Goal: Task Accomplishment & Management: Manage account settings

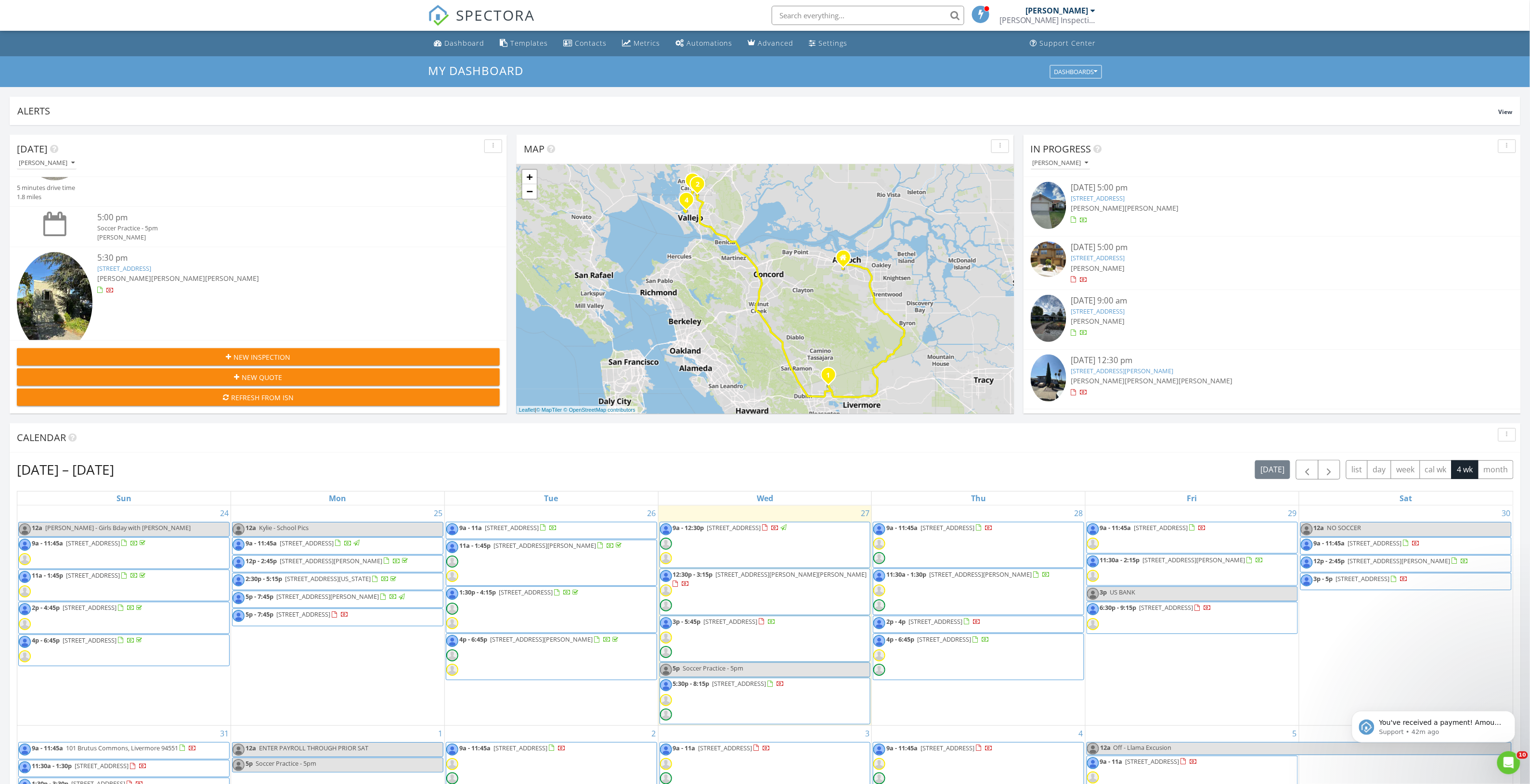
scroll to position [397, 0]
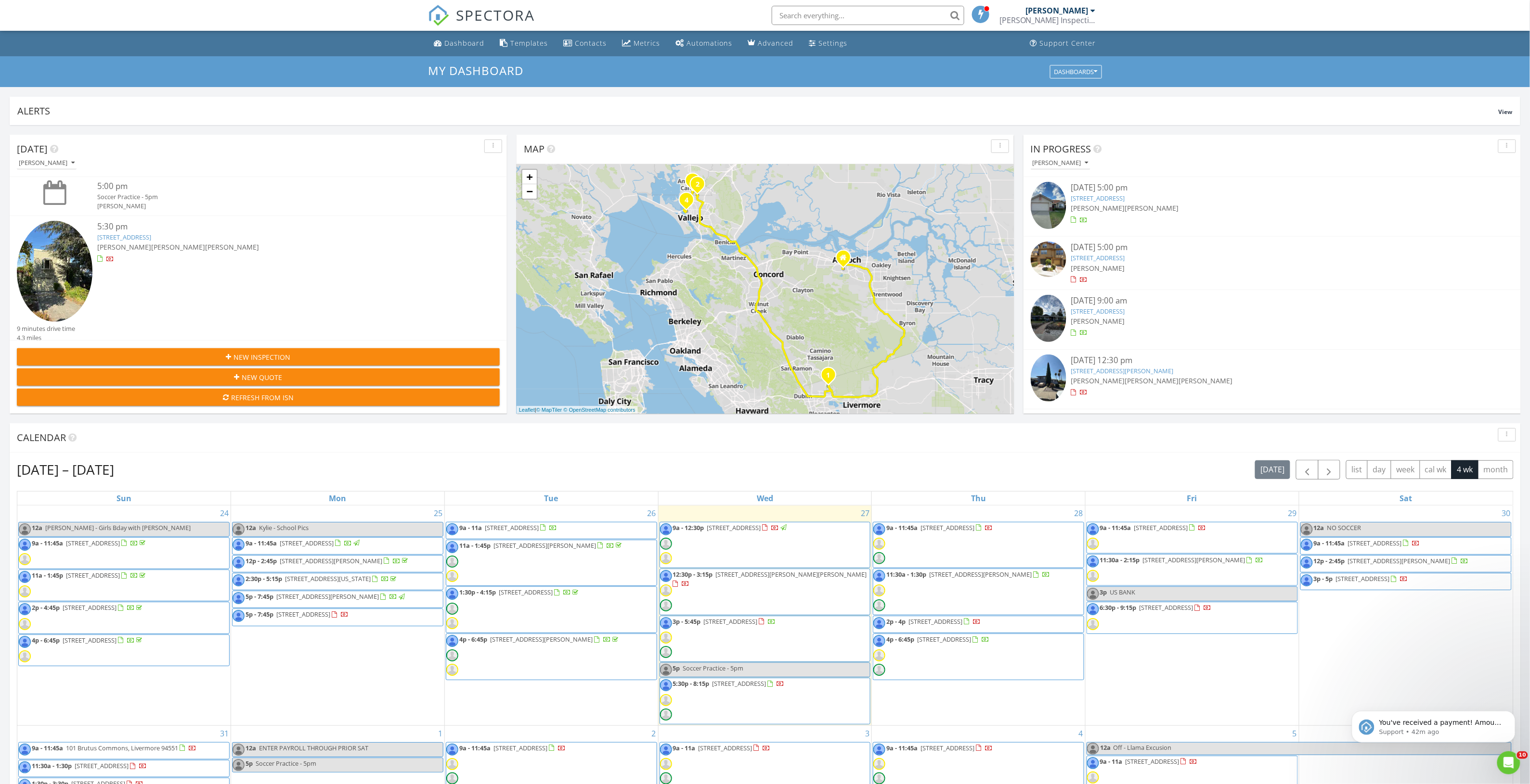
click at [140, 233] on link "38 D St, Vallejo, CA 94590" at bounding box center [124, 237] width 54 height 9
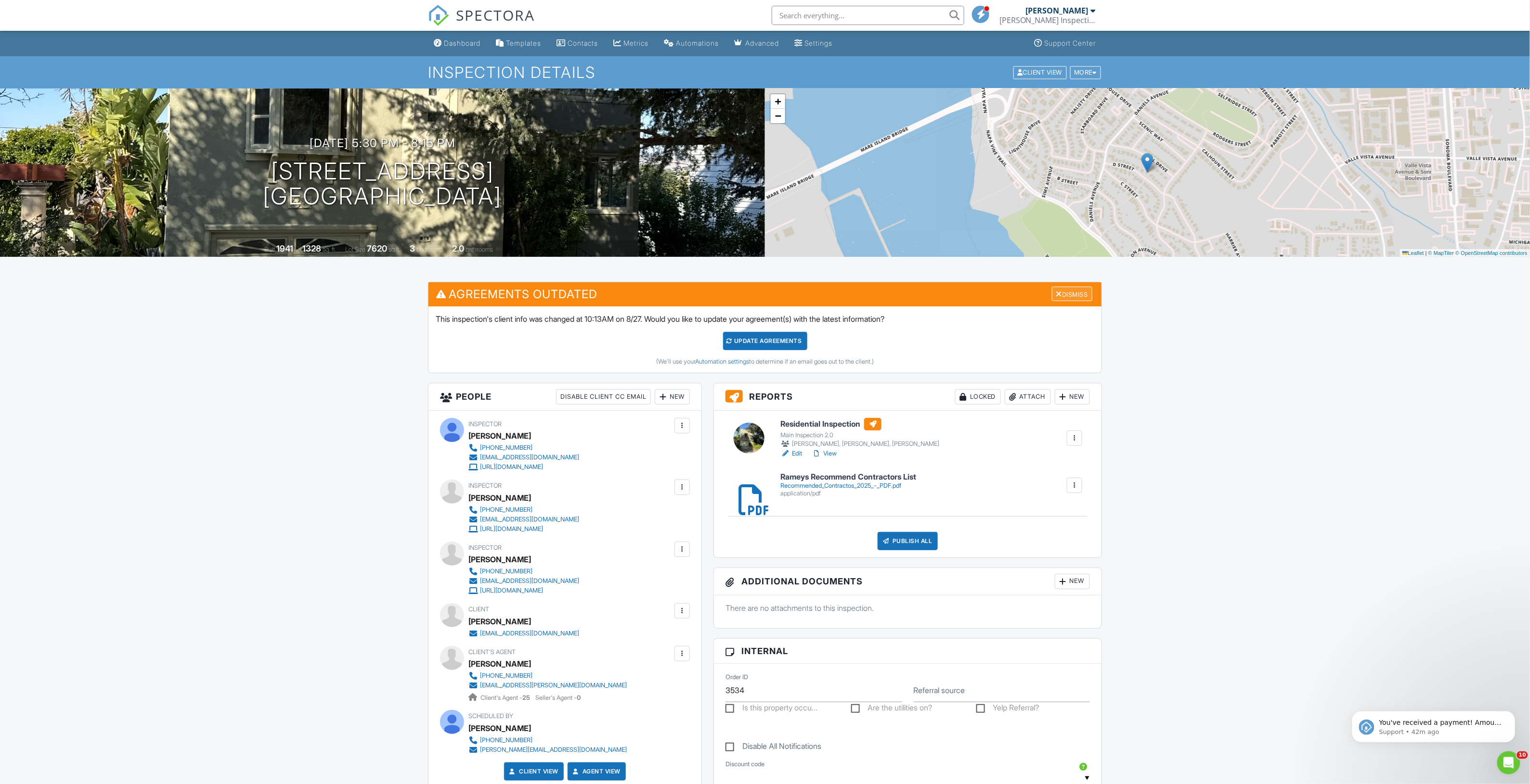
click at [1086, 296] on div "Dismiss" at bounding box center [1072, 294] width 41 height 15
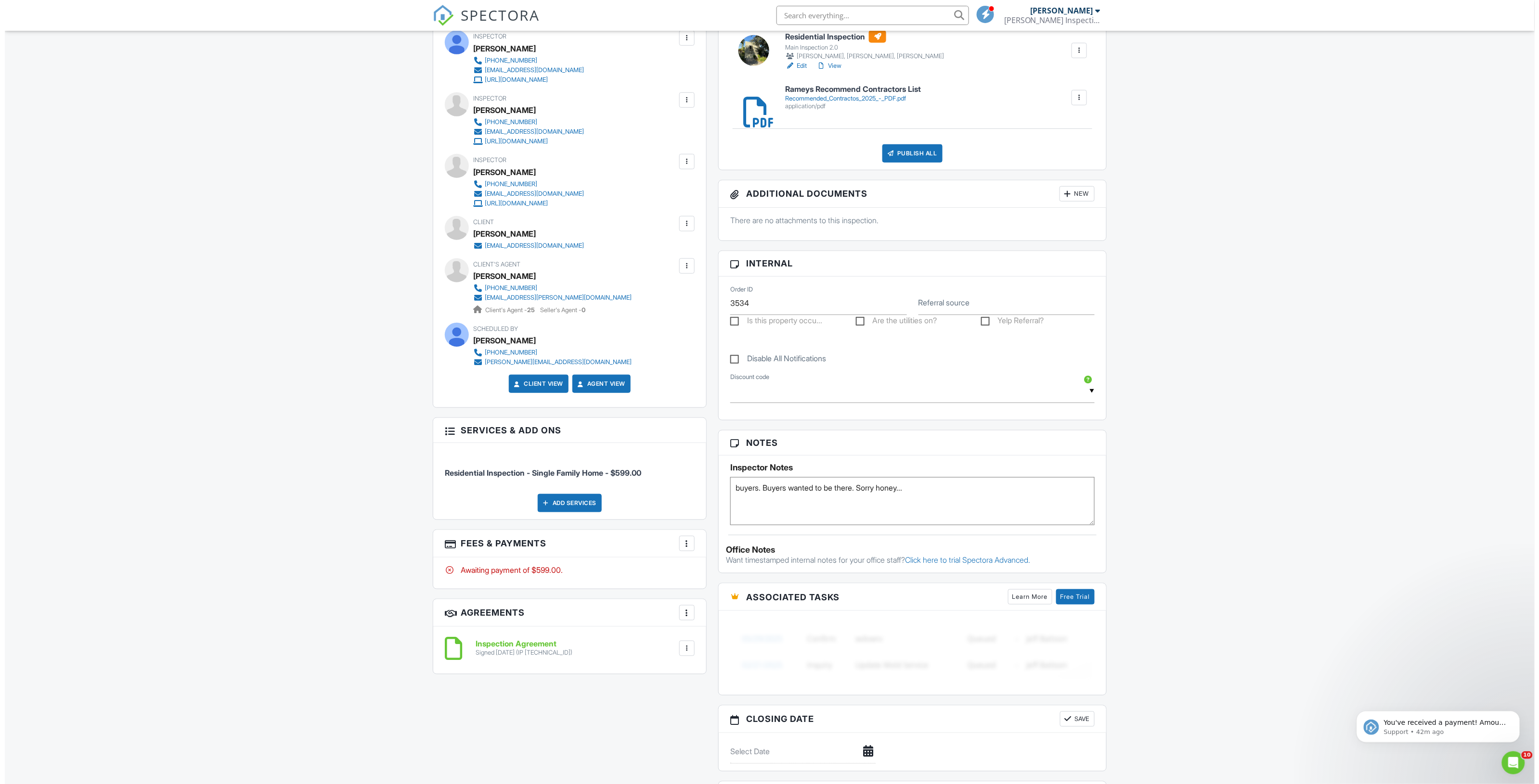
scroll to position [301, 0]
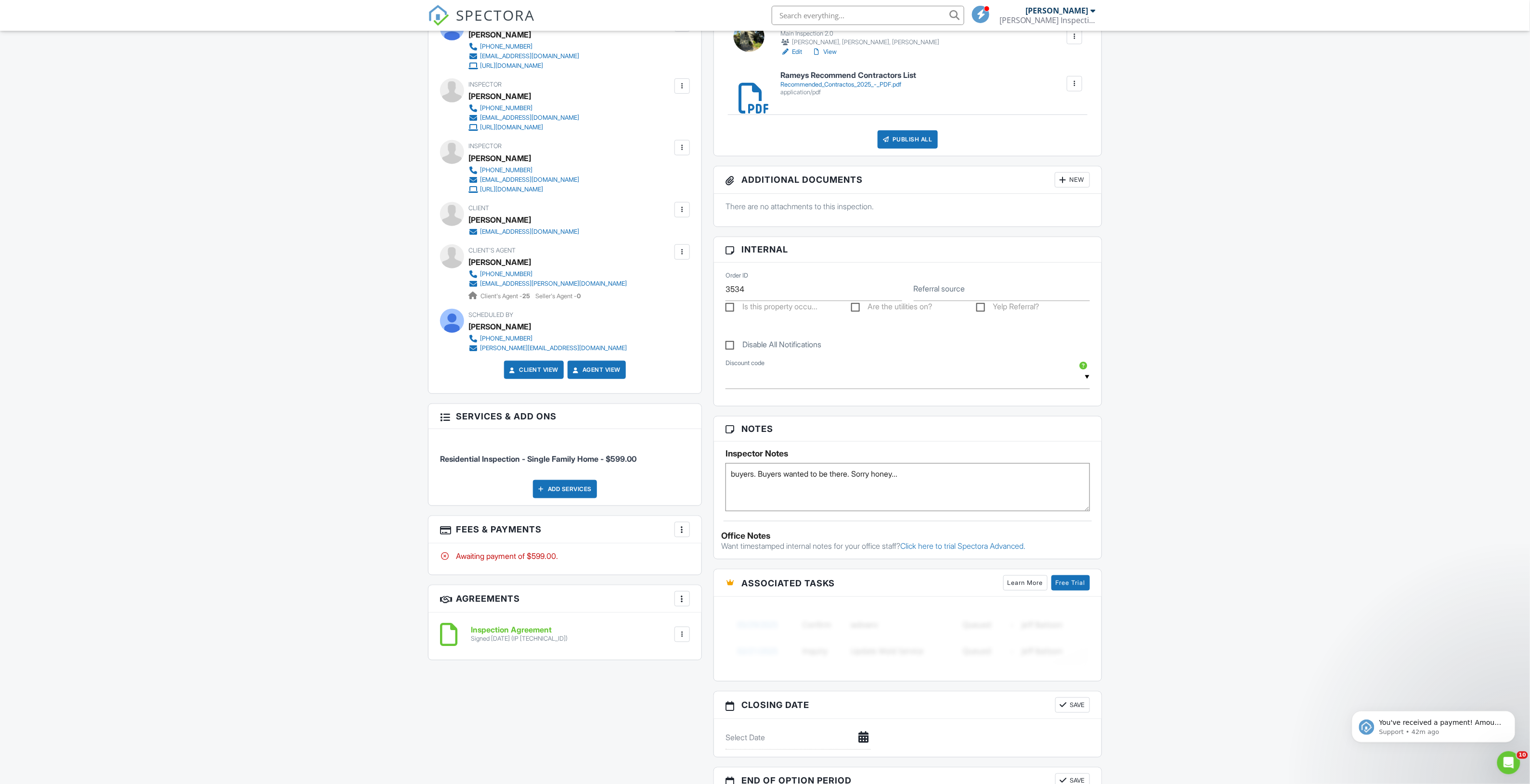
click at [586, 496] on div "Add Services" at bounding box center [565, 489] width 64 height 19
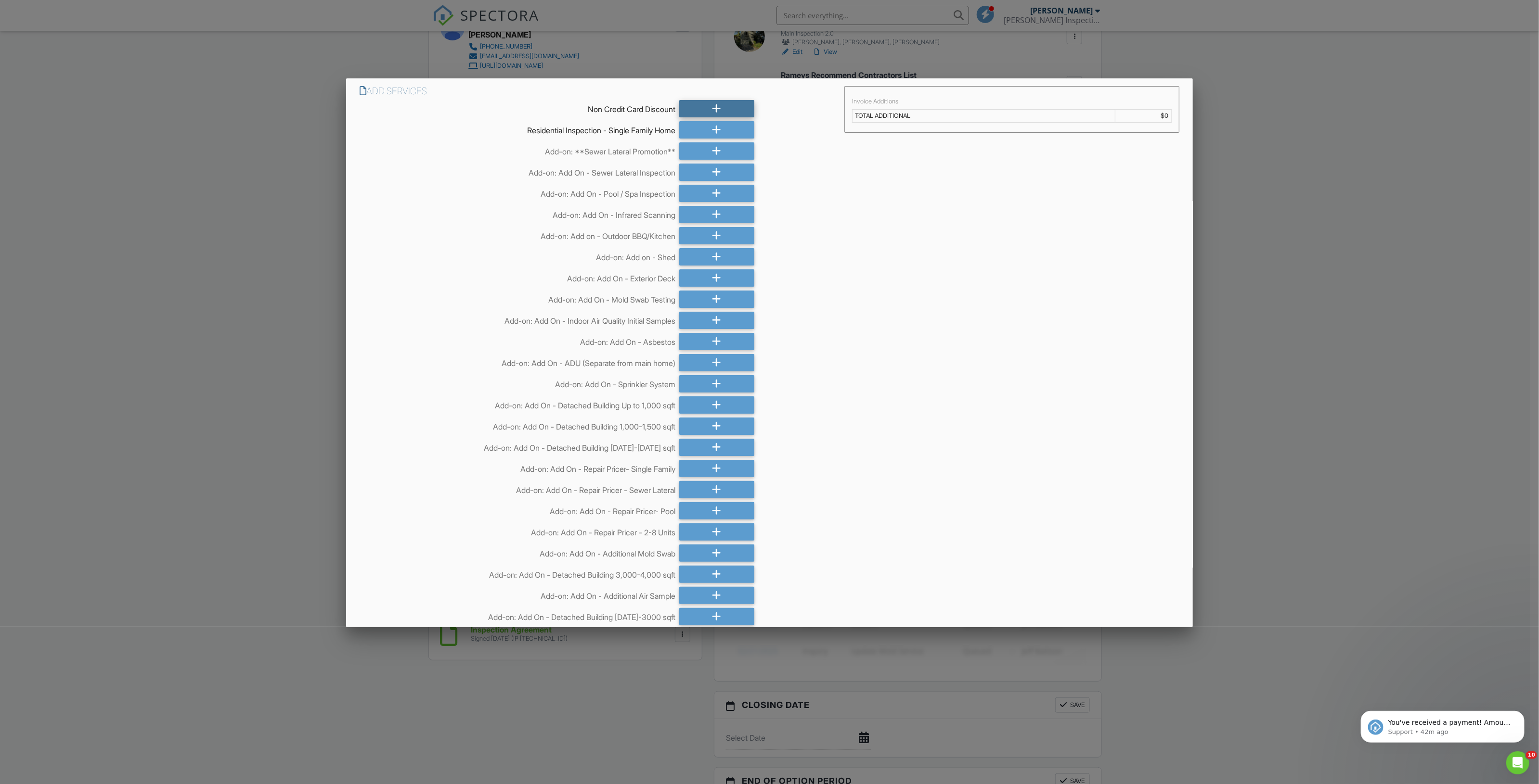
click at [732, 100] on div at bounding box center [717, 109] width 75 height 17
drag, startPoint x: 956, startPoint y: 318, endPoint x: 888, endPoint y: 482, distance: 177.5
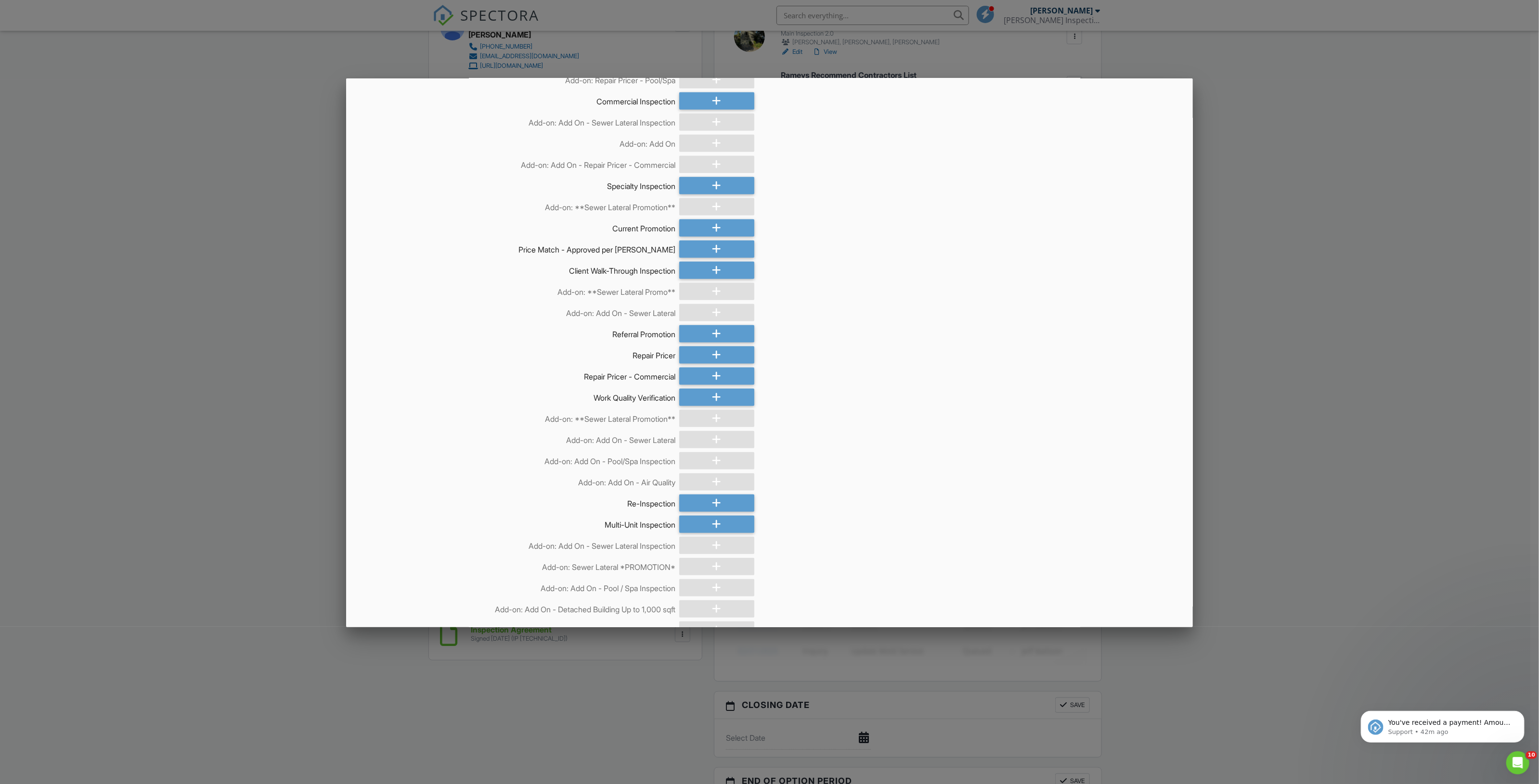
scroll to position [4260, 0]
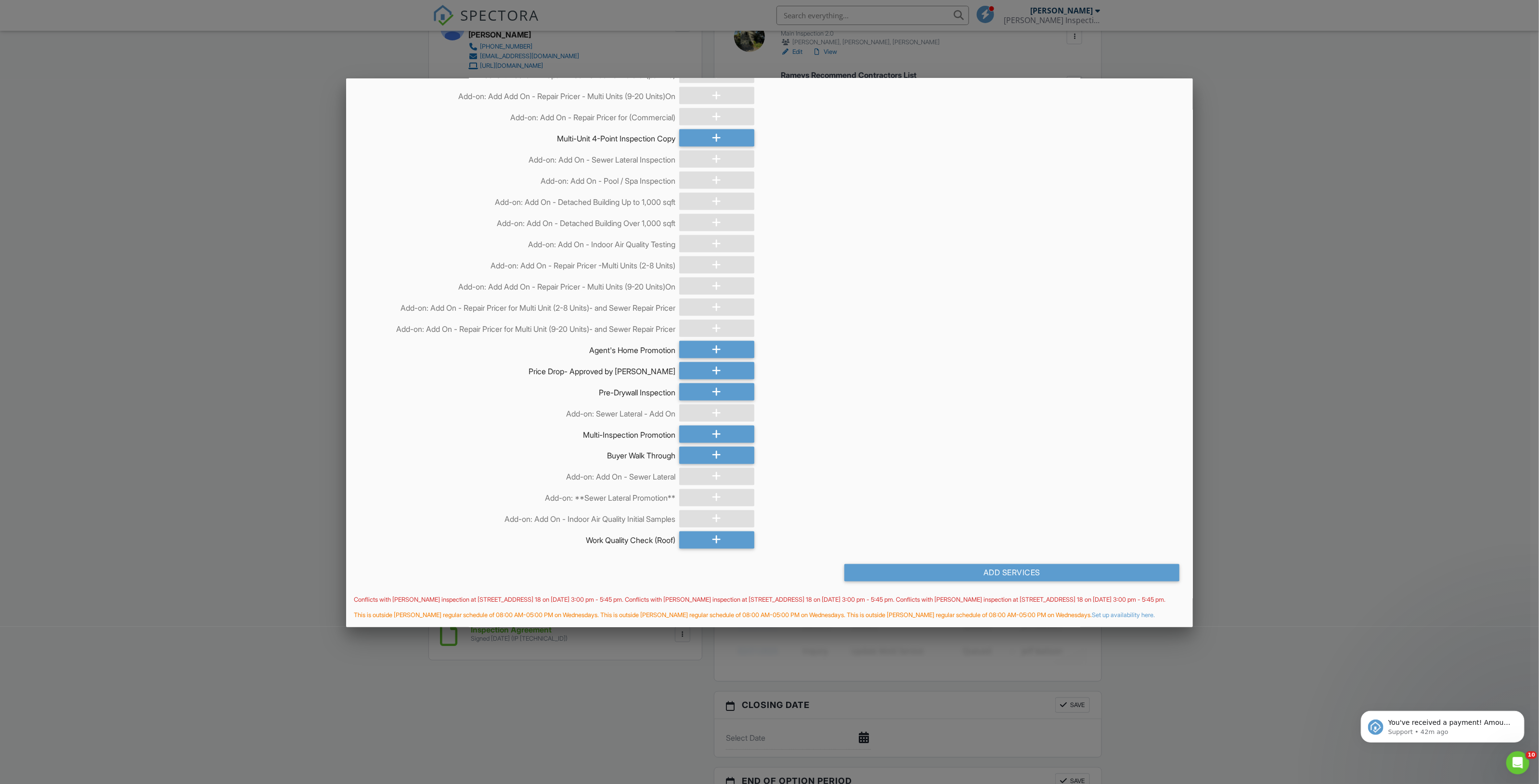
drag, startPoint x: 886, startPoint y: 439, endPoint x: 838, endPoint y: 561, distance: 131.1
click at [927, 564] on div "Add Services" at bounding box center [1011, 573] width 335 height 17
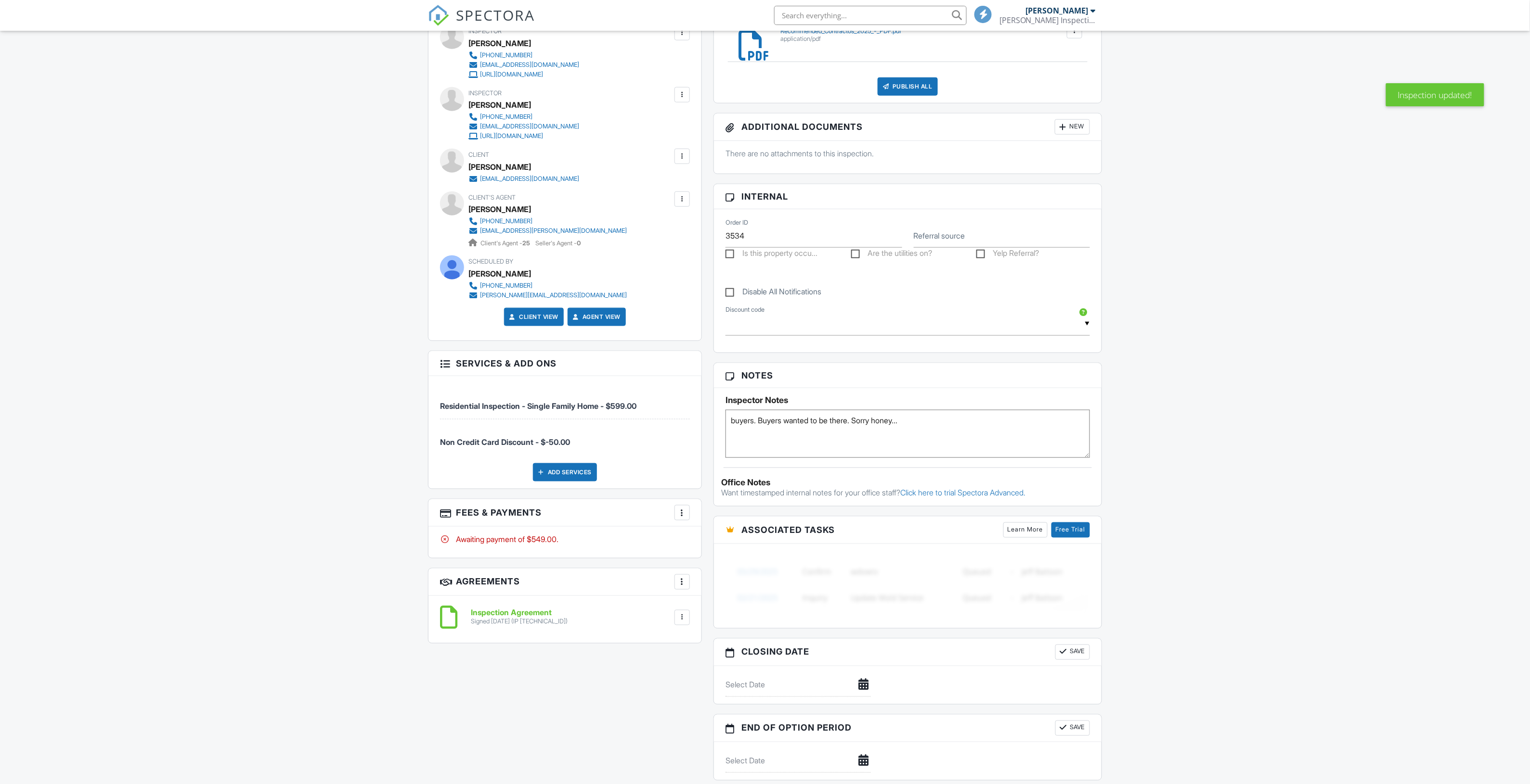
scroll to position [481, 0]
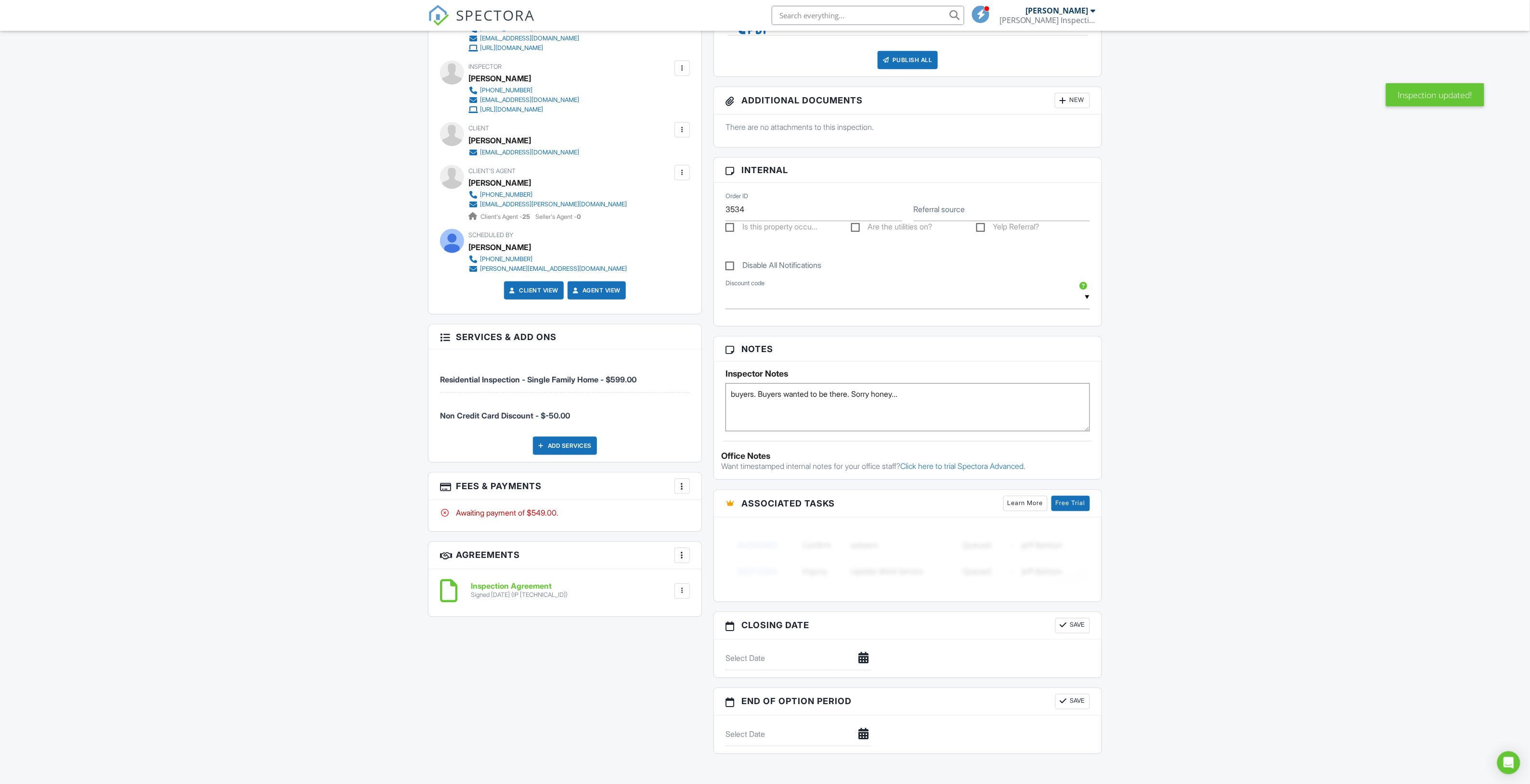
click at [680, 487] on div at bounding box center [682, 487] width 10 height 10
click at [742, 512] on li "Edit Fees & Payments" at bounding box center [731, 516] width 100 height 24
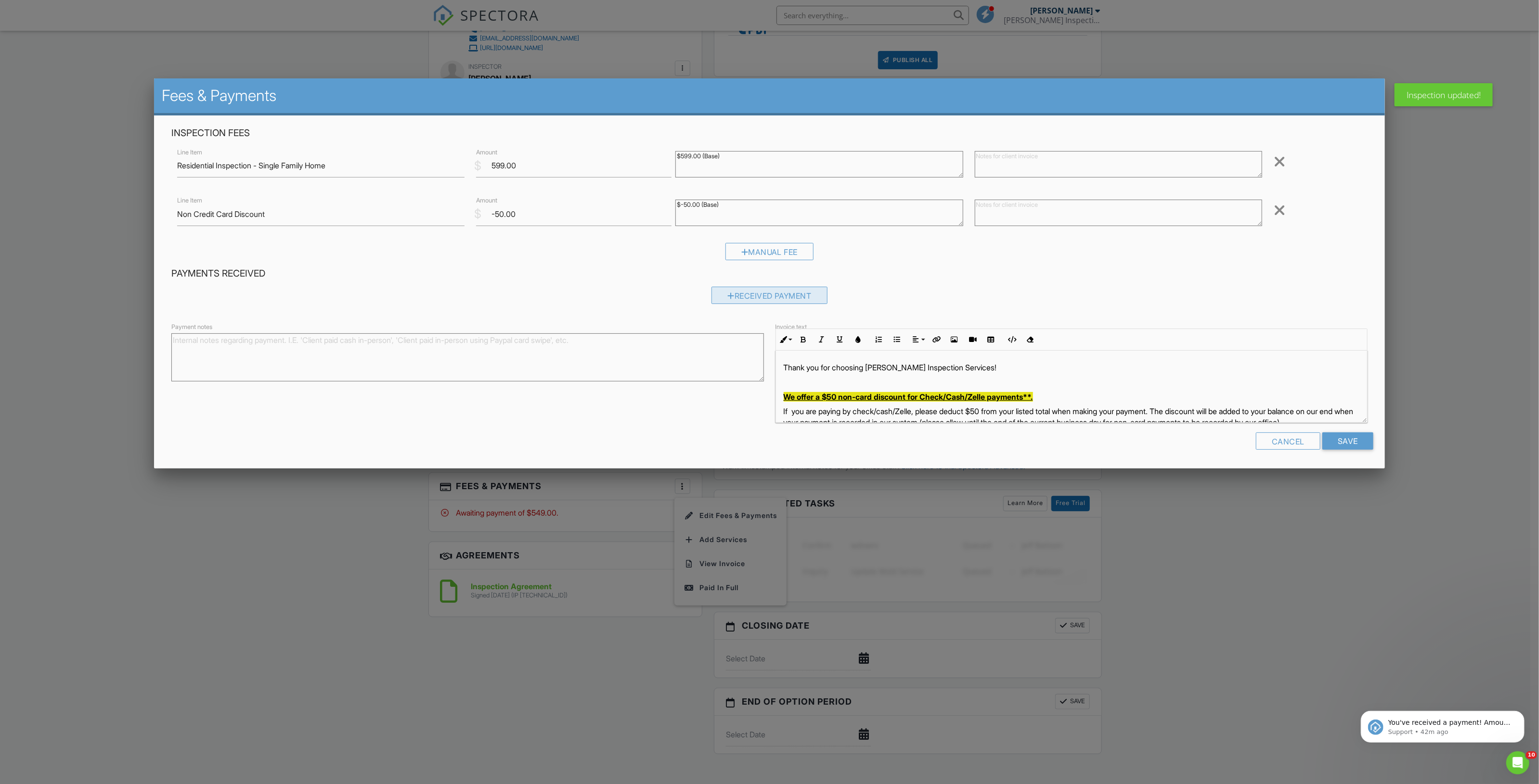
click at [771, 294] on div "Received Payment" at bounding box center [770, 295] width 116 height 17
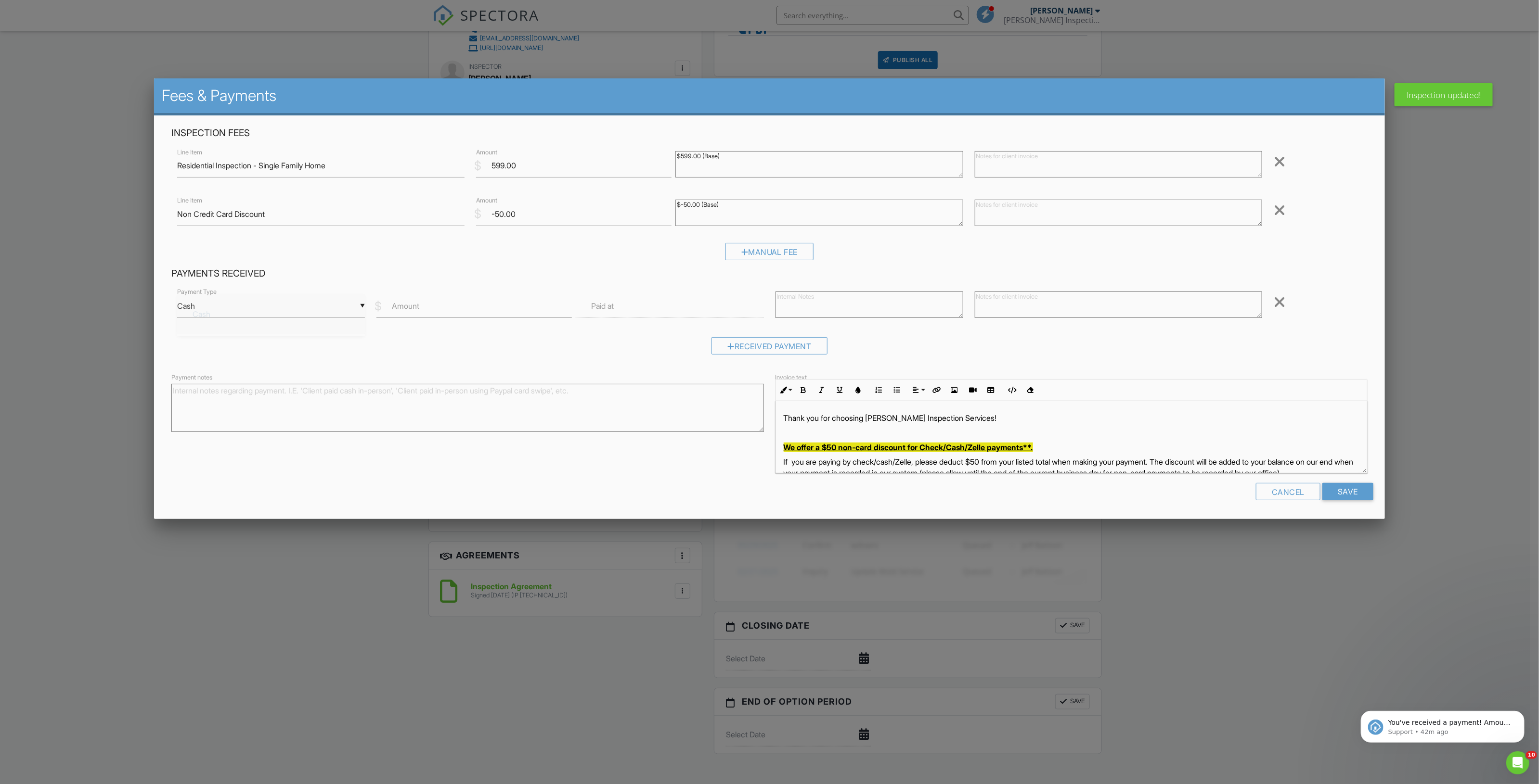
click at [305, 313] on div "▼ Cash Cash Check On-Site Card Other Cash Check On-Site Card Other" at bounding box center [271, 306] width 188 height 23
click at [244, 365] on span "Check" at bounding box center [271, 353] width 172 height 24
type input "Check"
click at [404, 313] on input "Amount" at bounding box center [474, 306] width 195 height 23
type input "549.00"
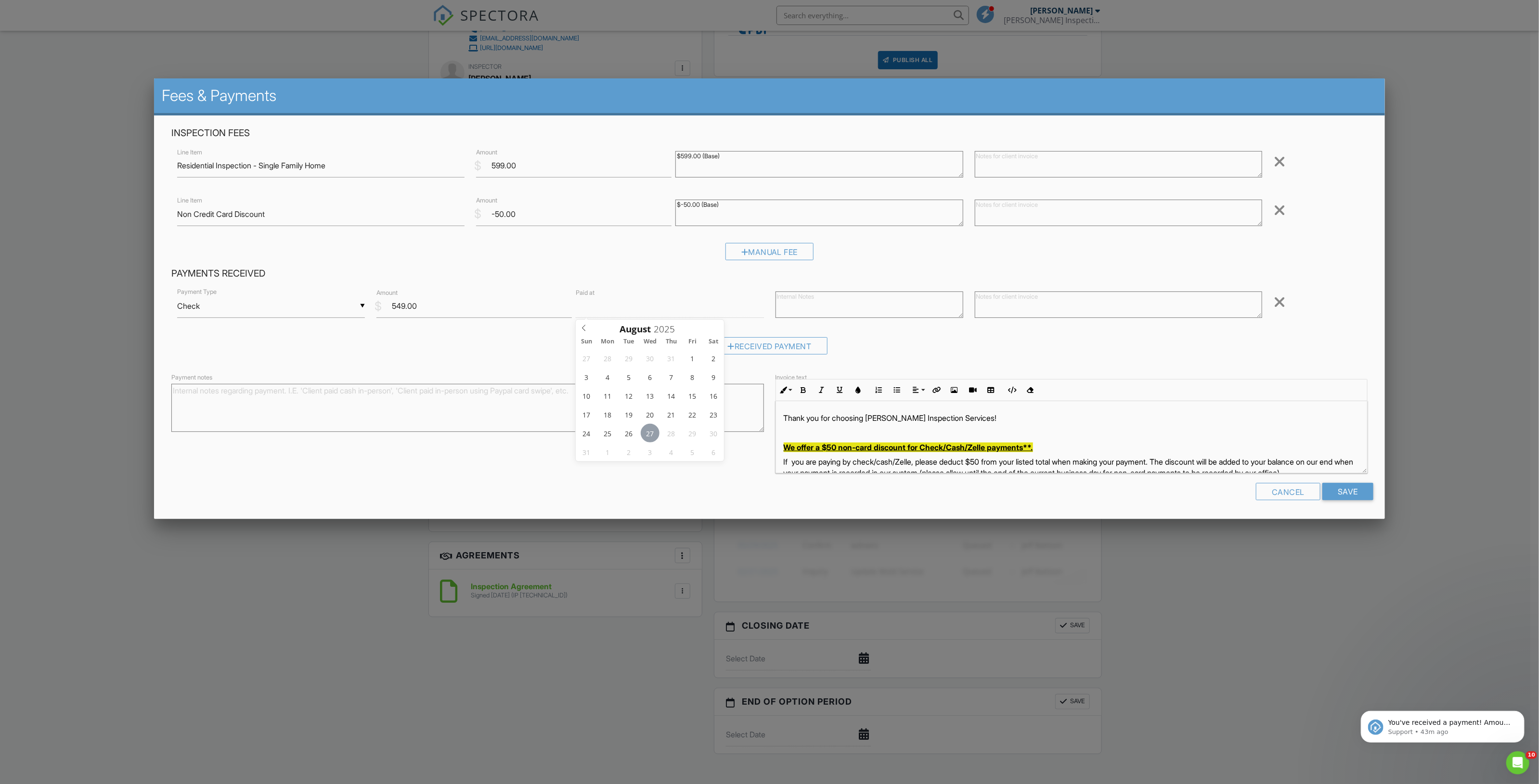
type input "08/27/2025 12:00 PM"
click at [486, 405] on textarea "Payment notes" at bounding box center [468, 408] width 593 height 48
type textarea "Paid check # 168"
click at [1053, 311] on textarea at bounding box center [1118, 305] width 287 height 26
paste textarea "Paid check # 168"
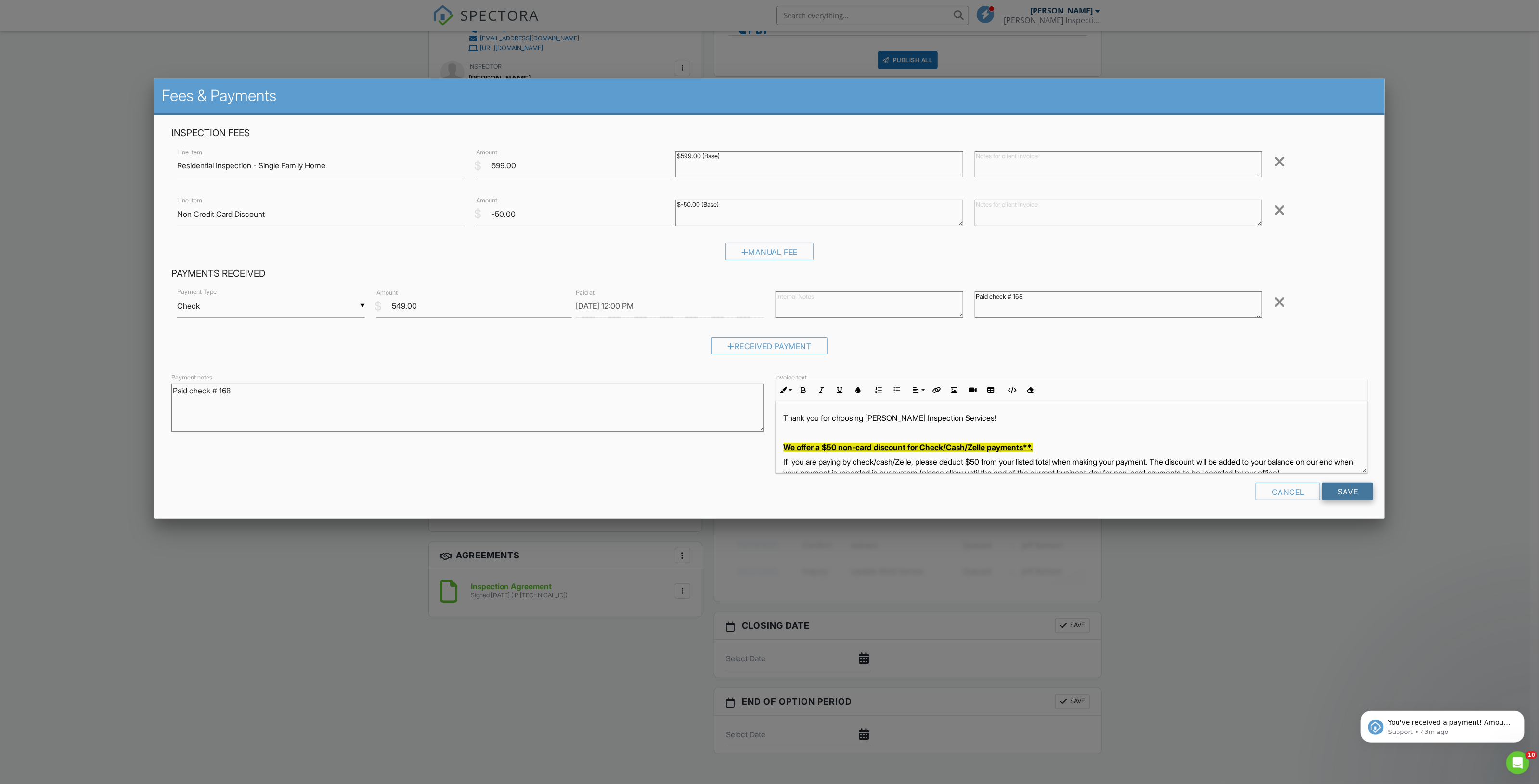
type textarea "Paid check # 168"
click at [1347, 493] on input "Save" at bounding box center [1347, 491] width 51 height 17
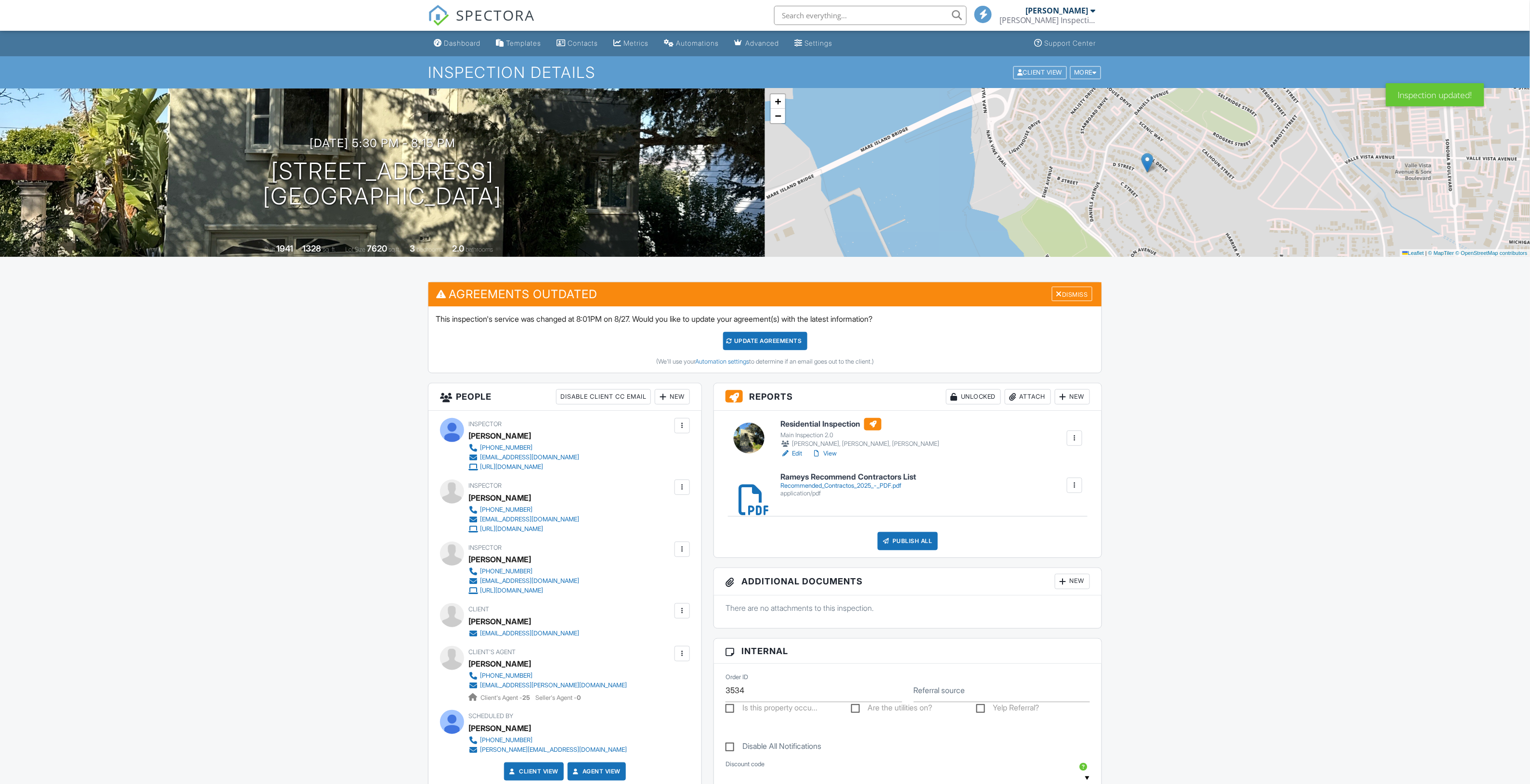
click at [1100, 290] on h3 "Agreements Outdated Dismiss" at bounding box center [765, 294] width 673 height 23
click at [1086, 291] on div "Dismiss" at bounding box center [1072, 294] width 41 height 15
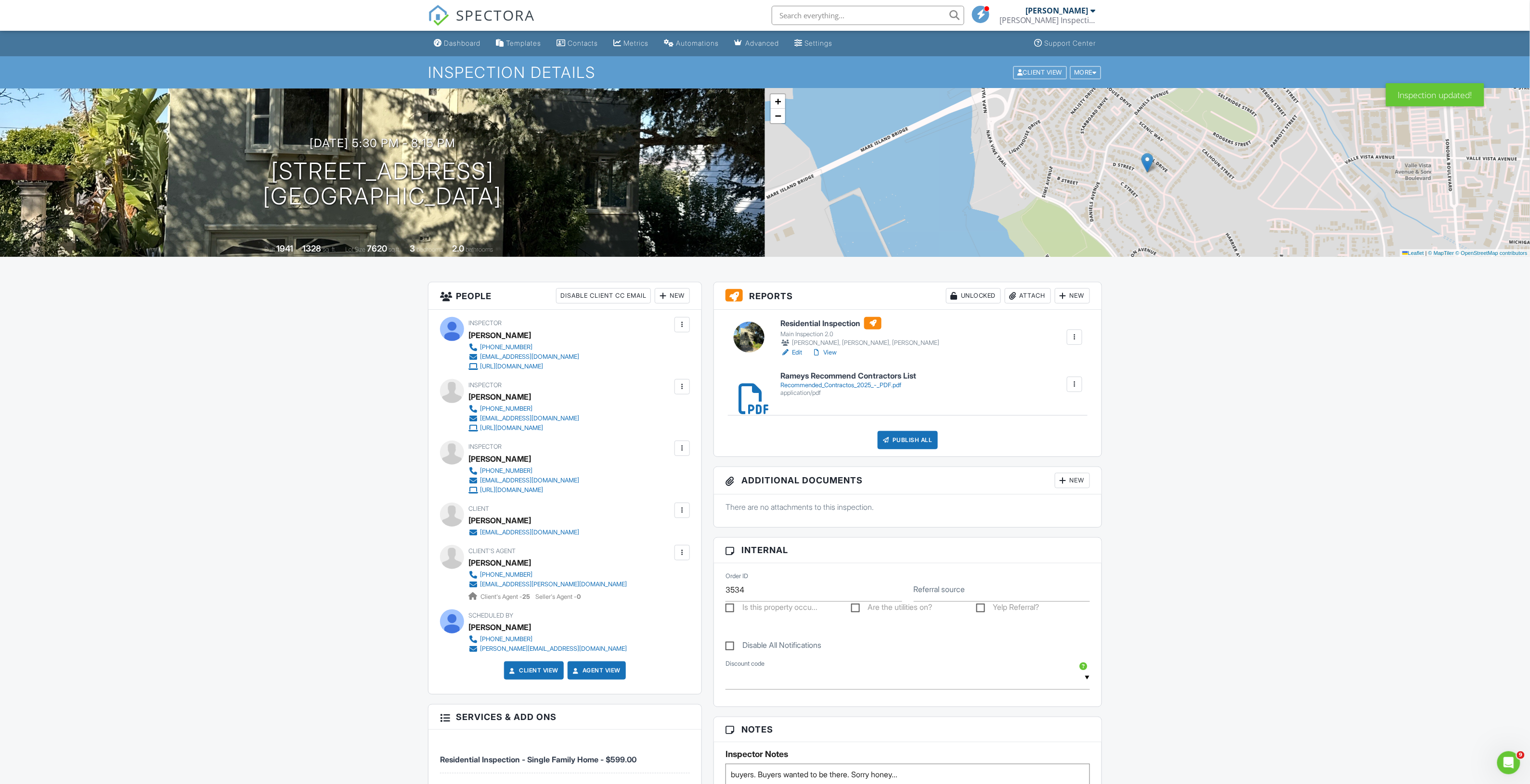
click at [795, 352] on link "Edit" at bounding box center [791, 353] width 22 height 10
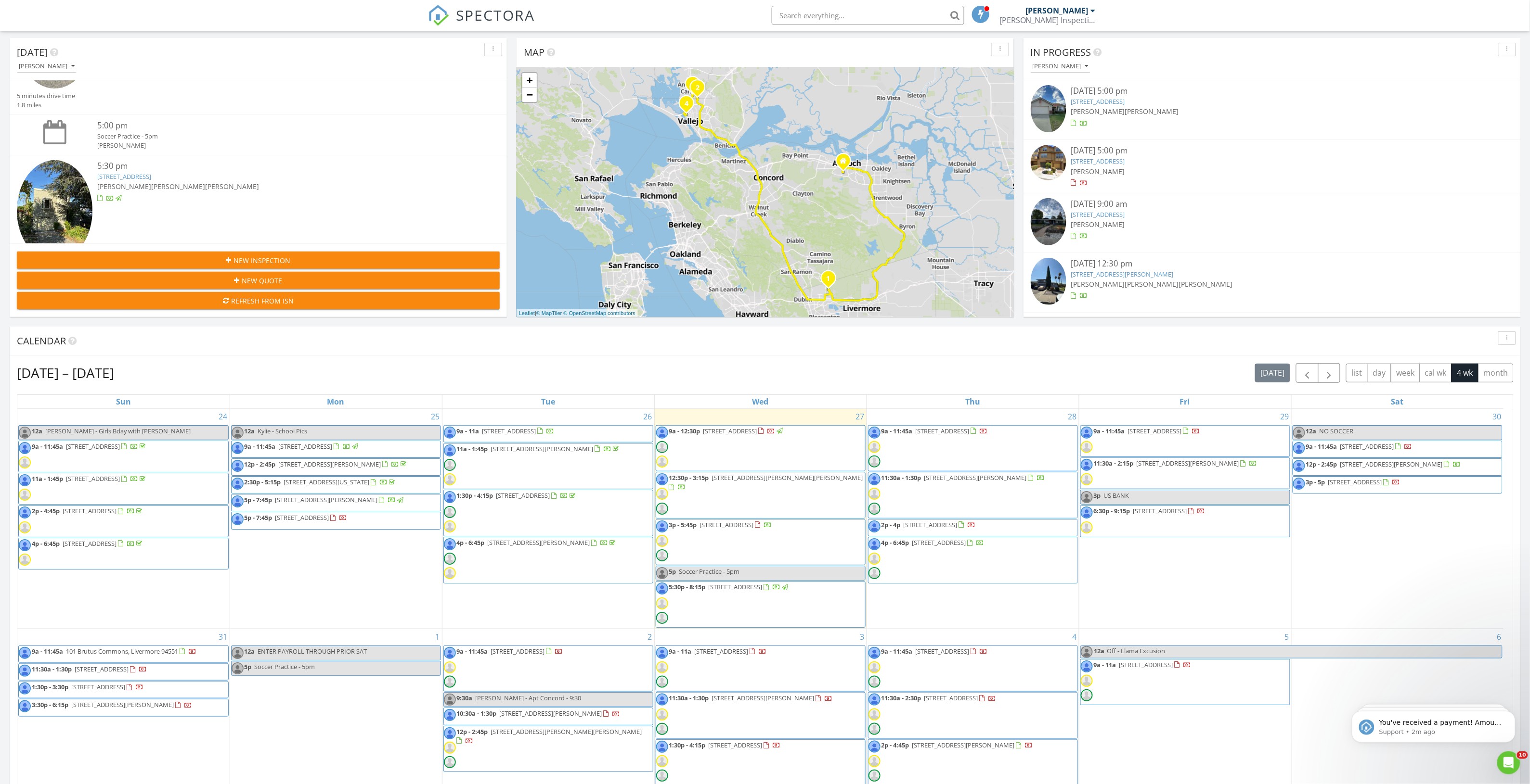
scroll to position [120, 0]
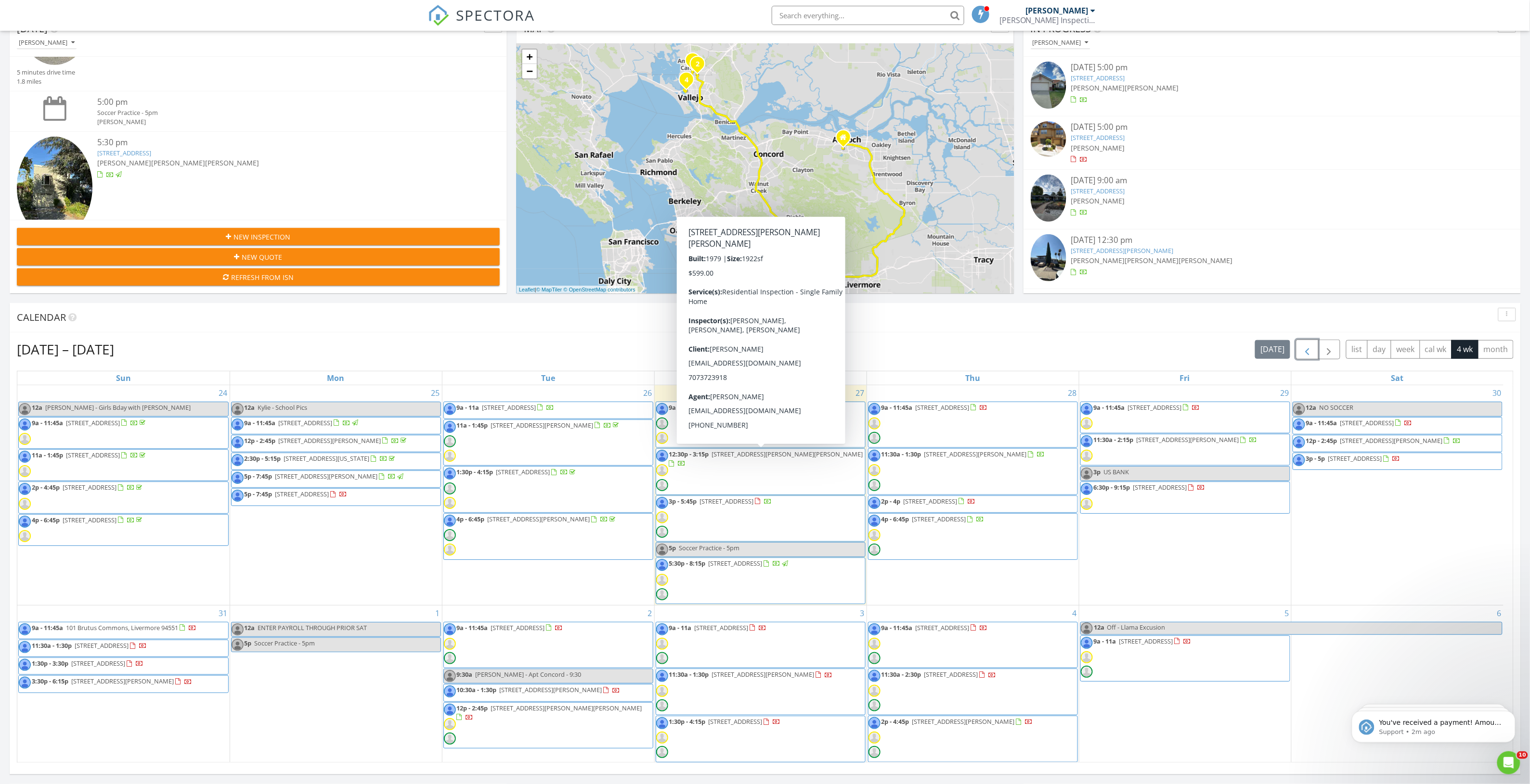
click at [1305, 355] on span "button" at bounding box center [1307, 349] width 11 height 11
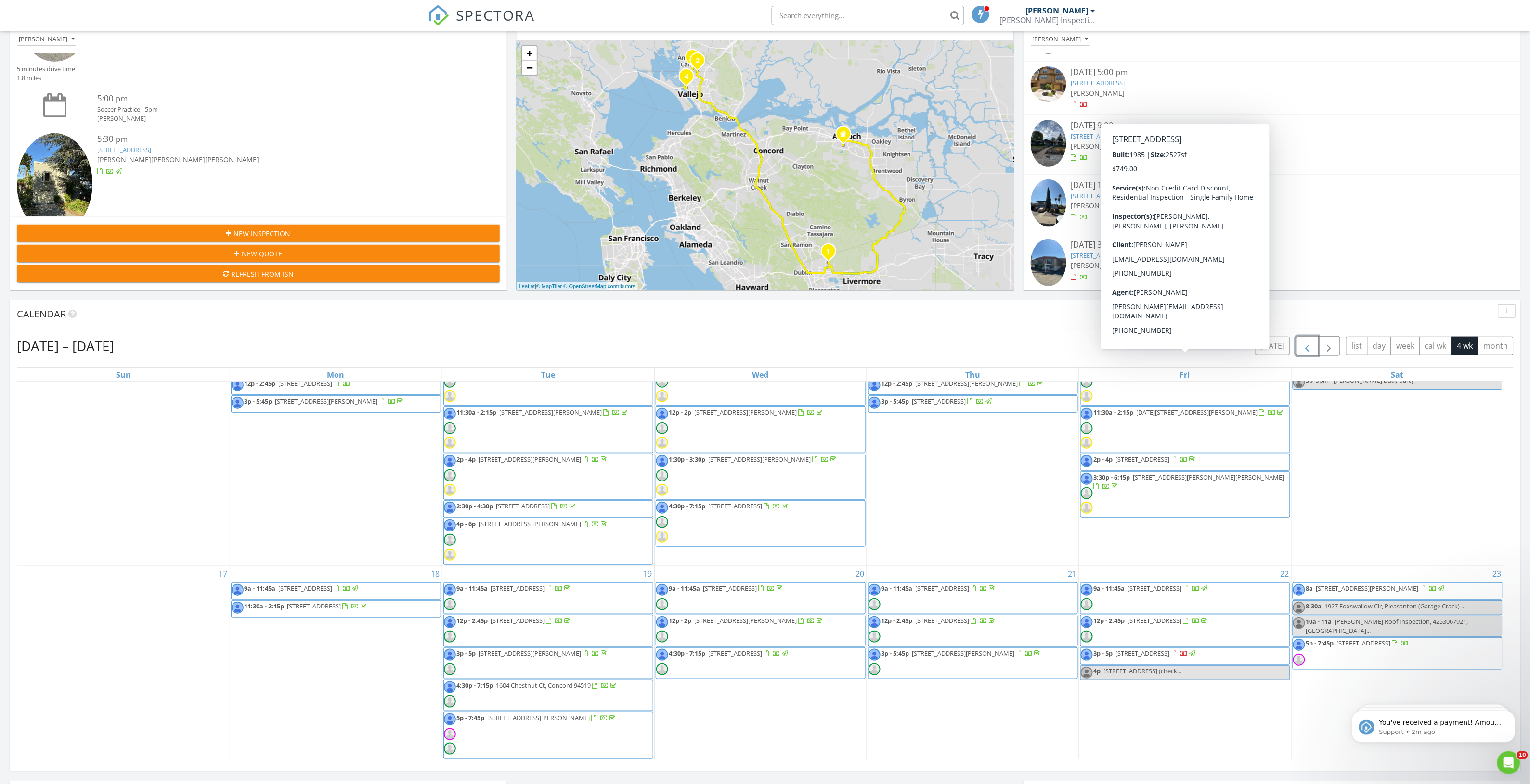
scroll to position [361, 0]
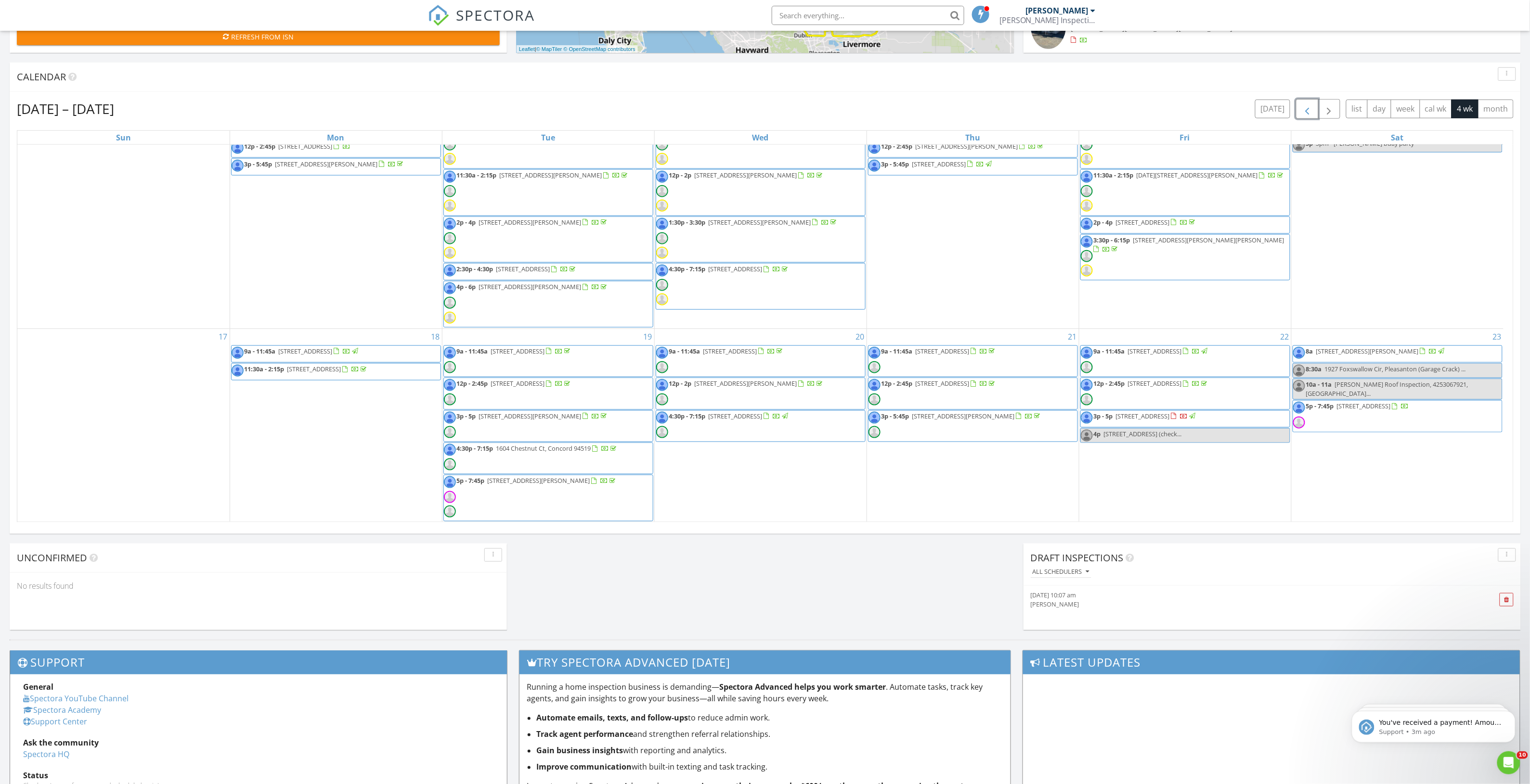
click at [1375, 402] on span "739 Edenderry Dr, Vacaville 95688" at bounding box center [1364, 406] width 54 height 9
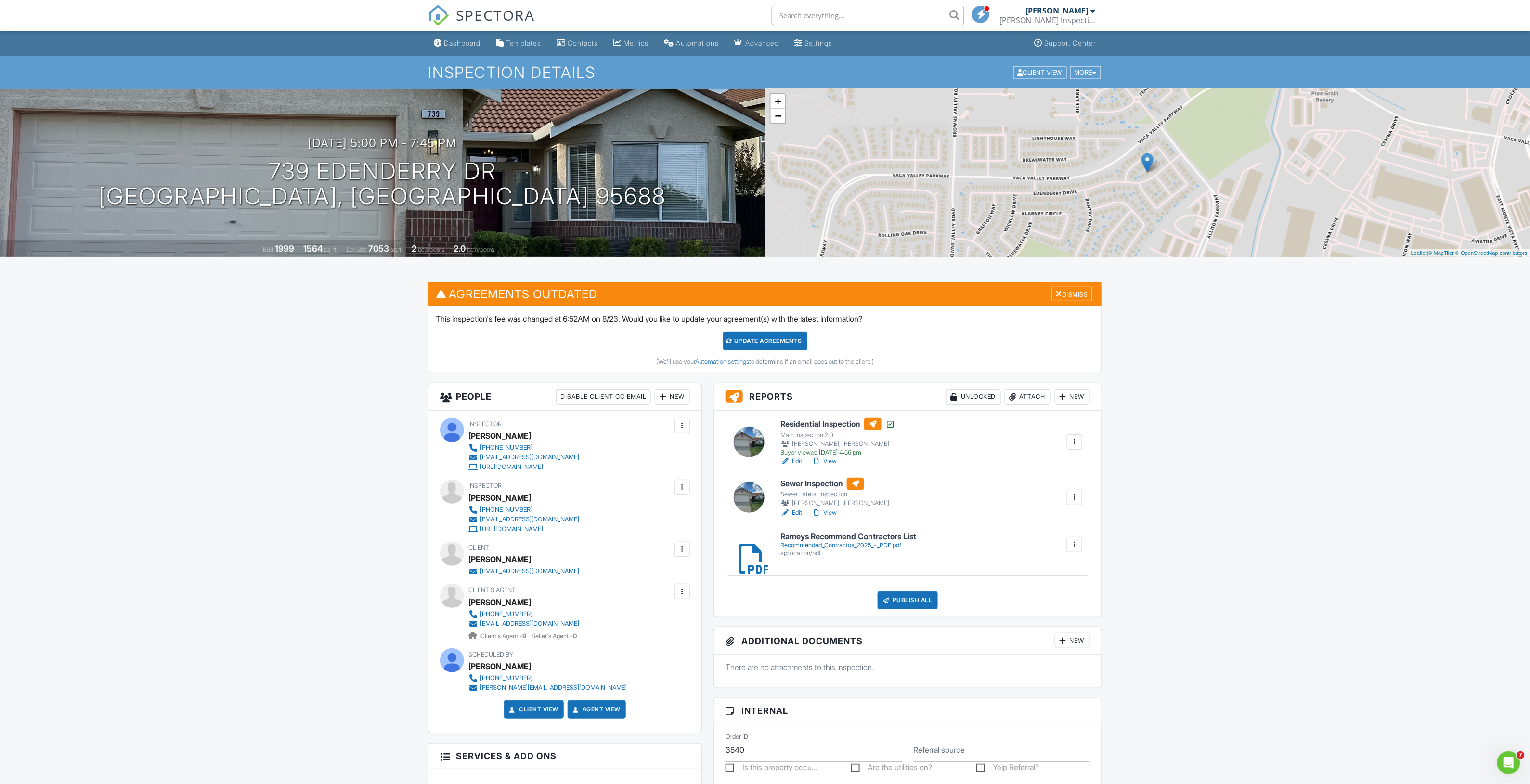
click at [797, 514] on link "Edit" at bounding box center [791, 513] width 22 height 10
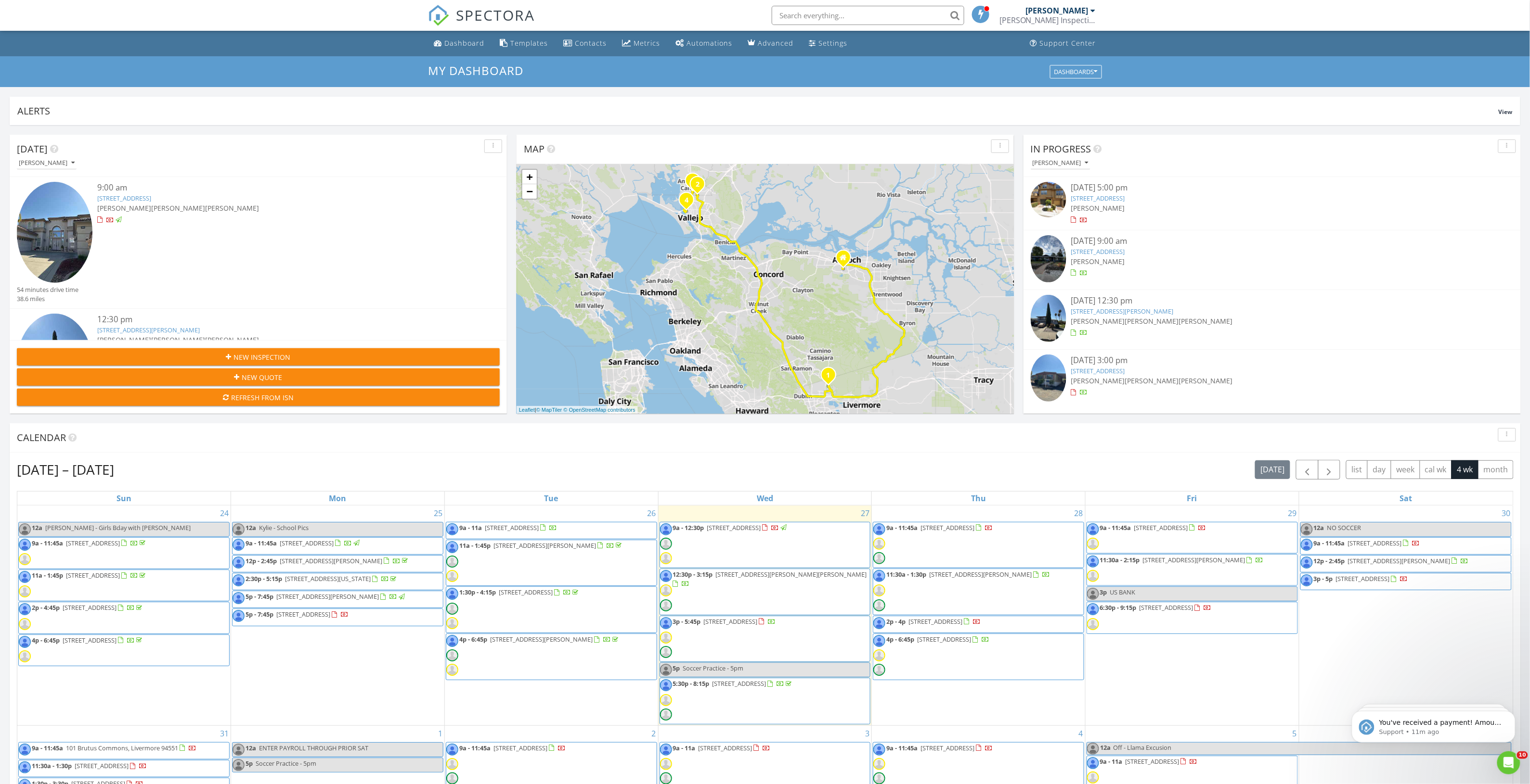
scroll to position [60, 0]
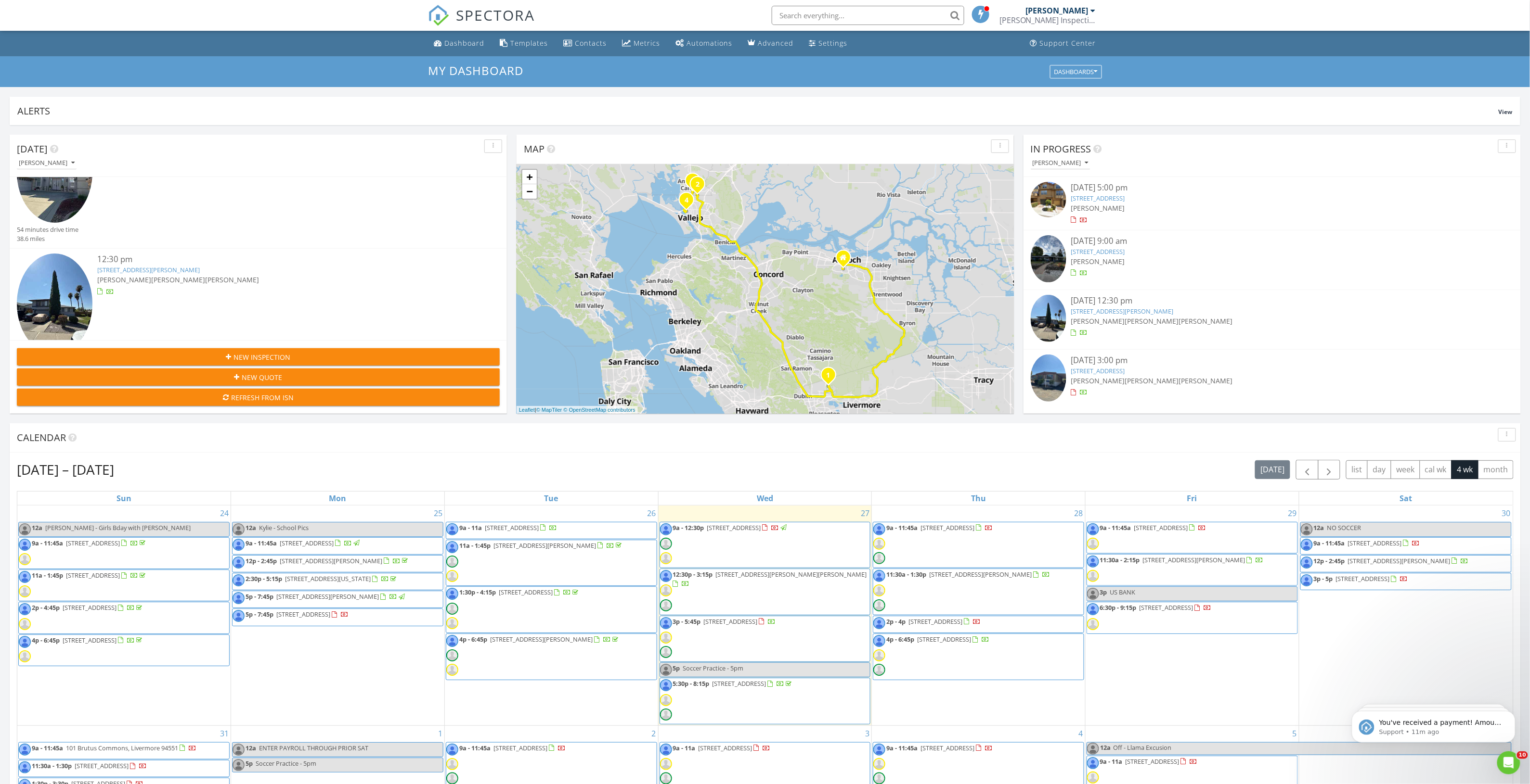
click at [143, 268] on link "1305 Corcoran Ave , Vallejo, CA 94589" at bounding box center [149, 270] width 103 height 9
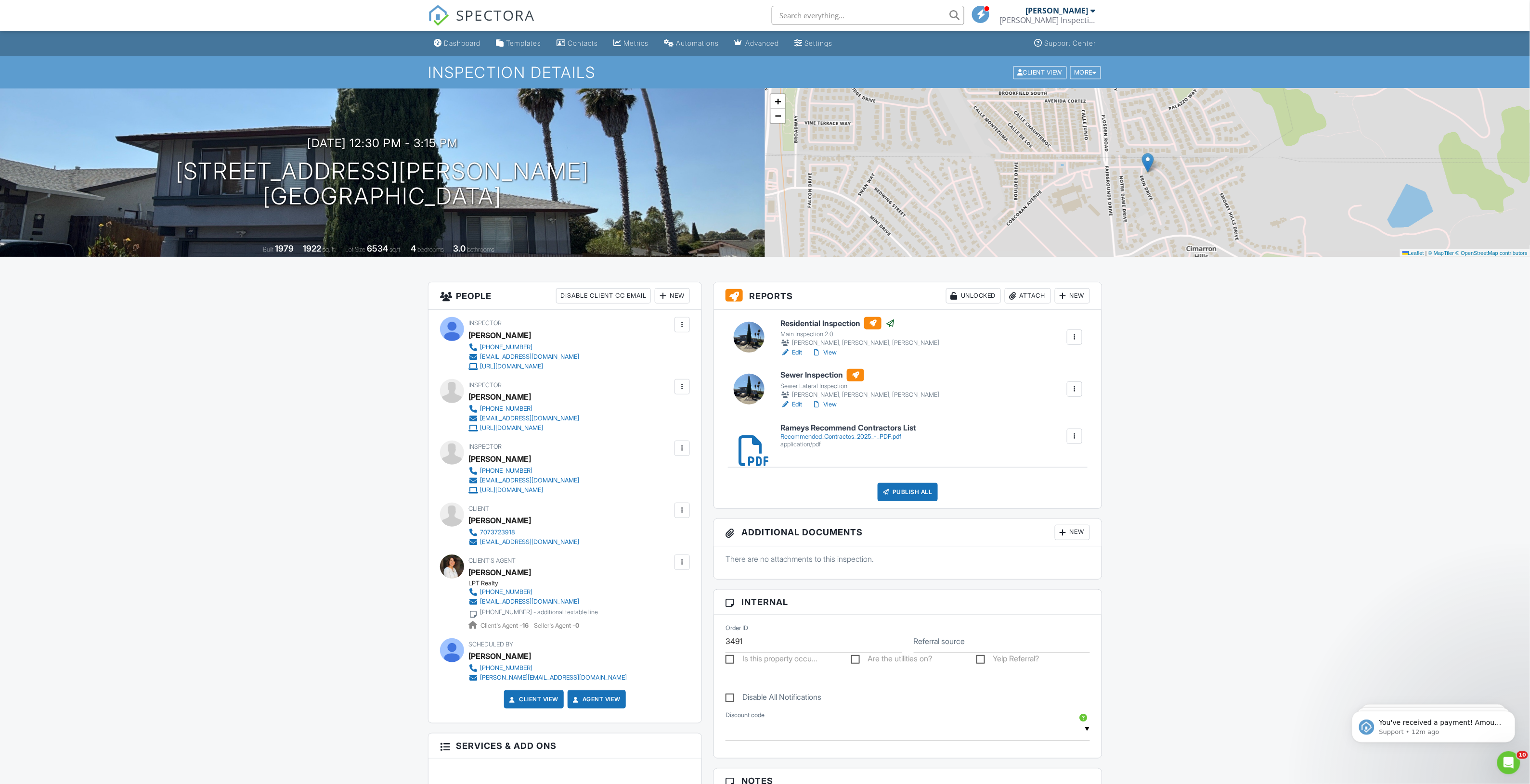
click at [1071, 388] on div at bounding box center [1074, 389] width 10 height 10
click at [1022, 506] on div "Delete" at bounding box center [1032, 507] width 20 height 11
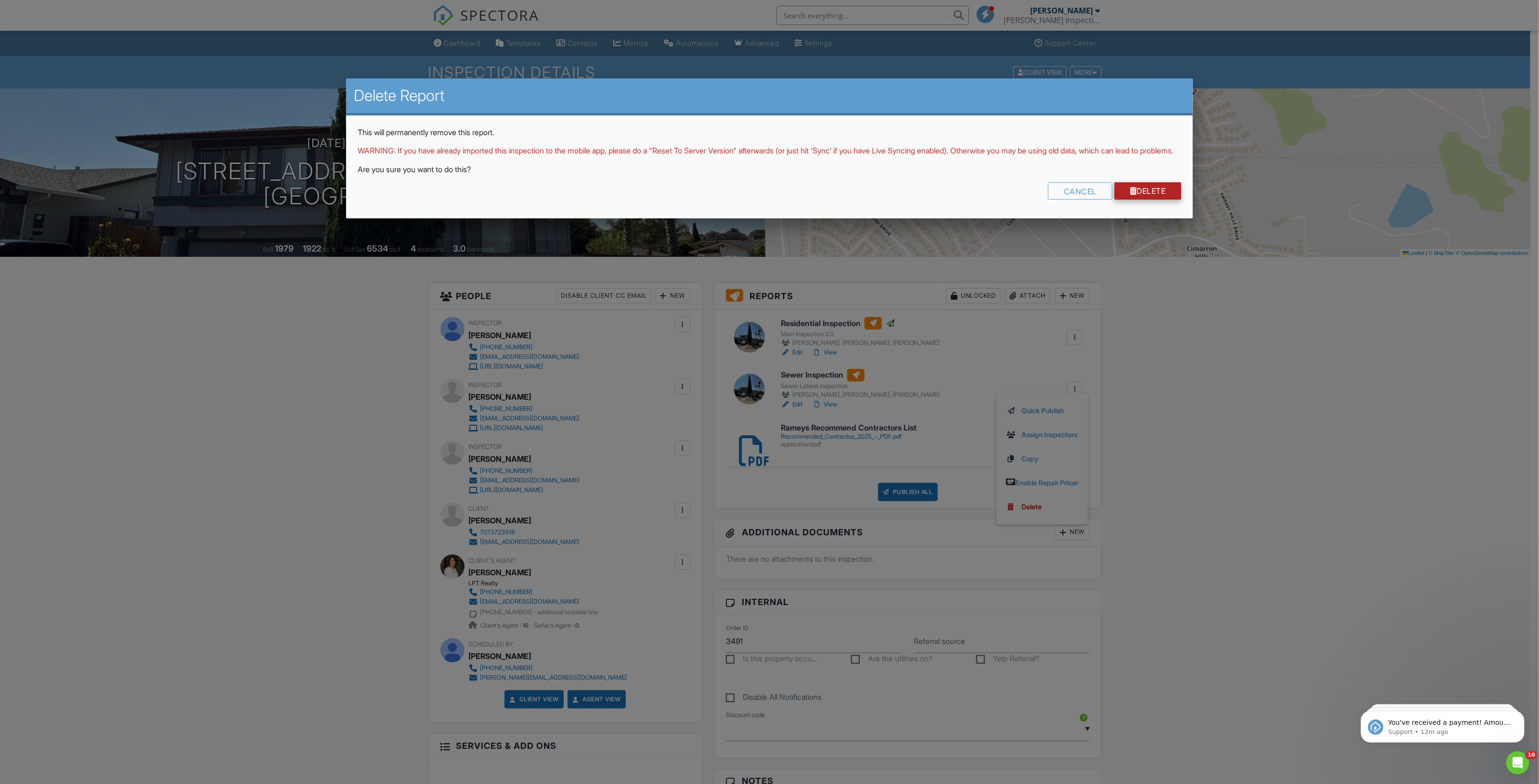
click at [1135, 195] on link "Delete" at bounding box center [1148, 190] width 67 height 17
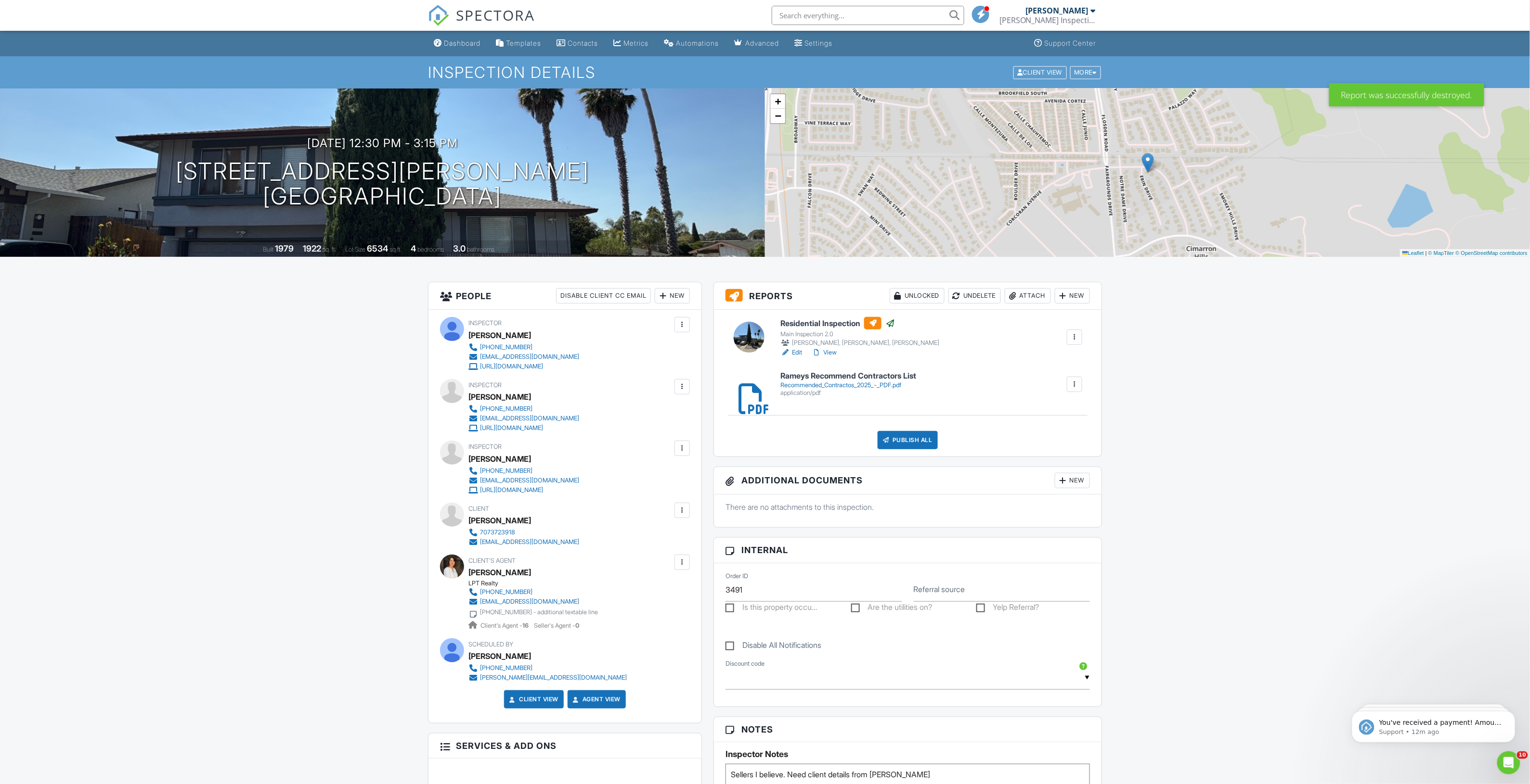
click at [513, 11] on span "SPECTORA" at bounding box center [495, 15] width 79 height 20
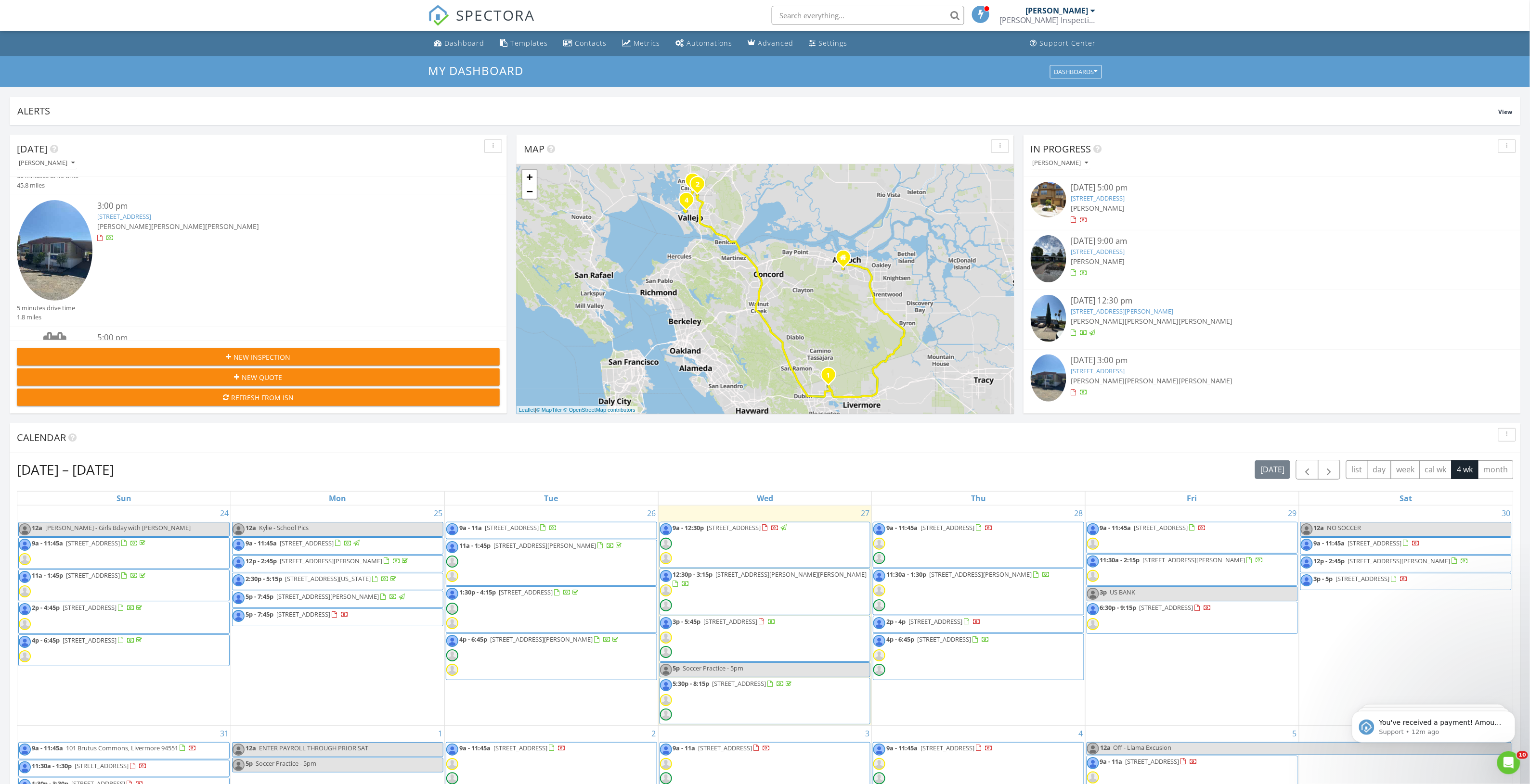
scroll to position [241, 0]
click at [151, 219] on link "3000 Broadway 18, American Canyon, CA 94503" at bounding box center [124, 221] width 54 height 9
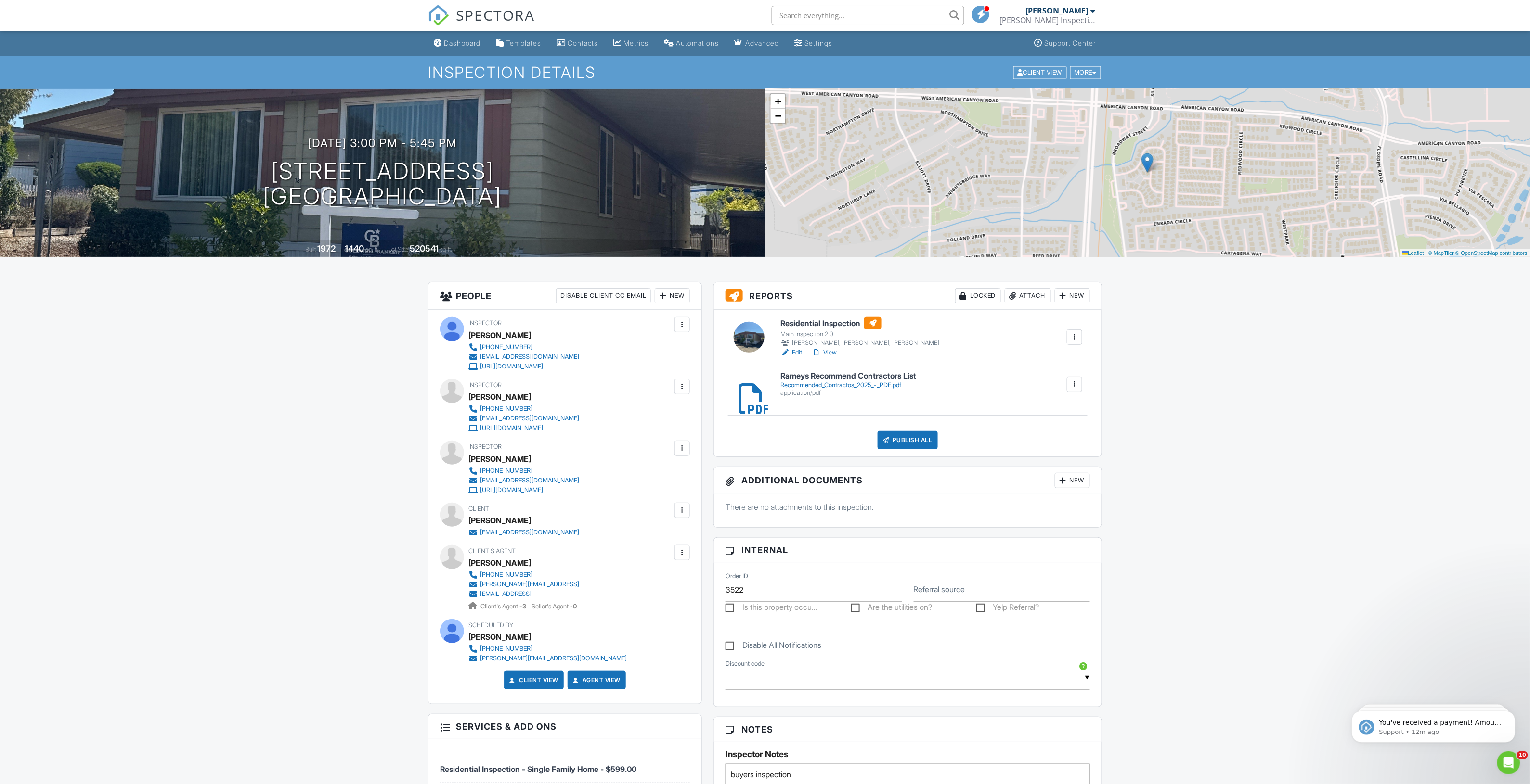
click at [799, 353] on link "Edit" at bounding box center [791, 353] width 22 height 10
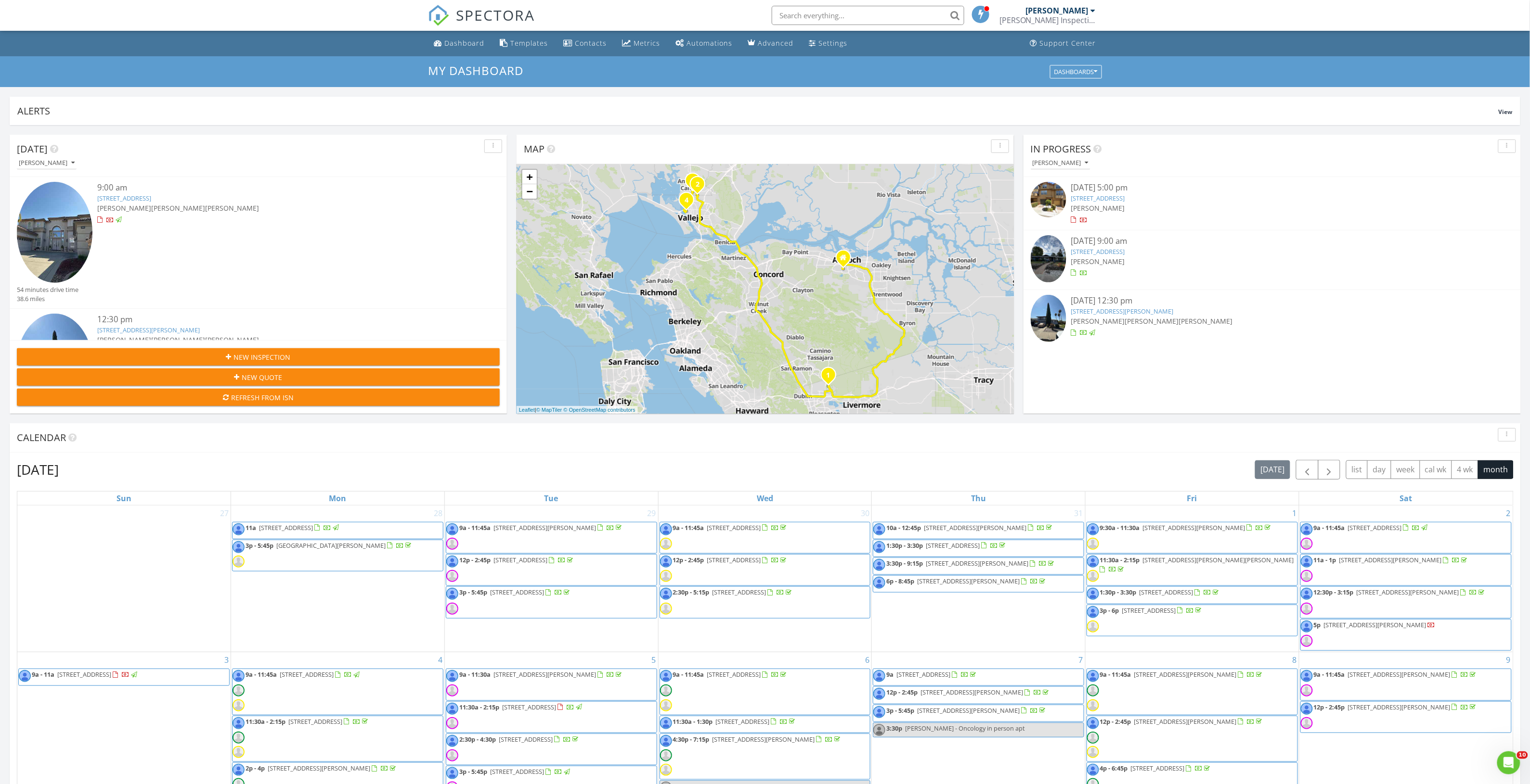
click at [826, 20] on input "text" at bounding box center [868, 16] width 192 height 19
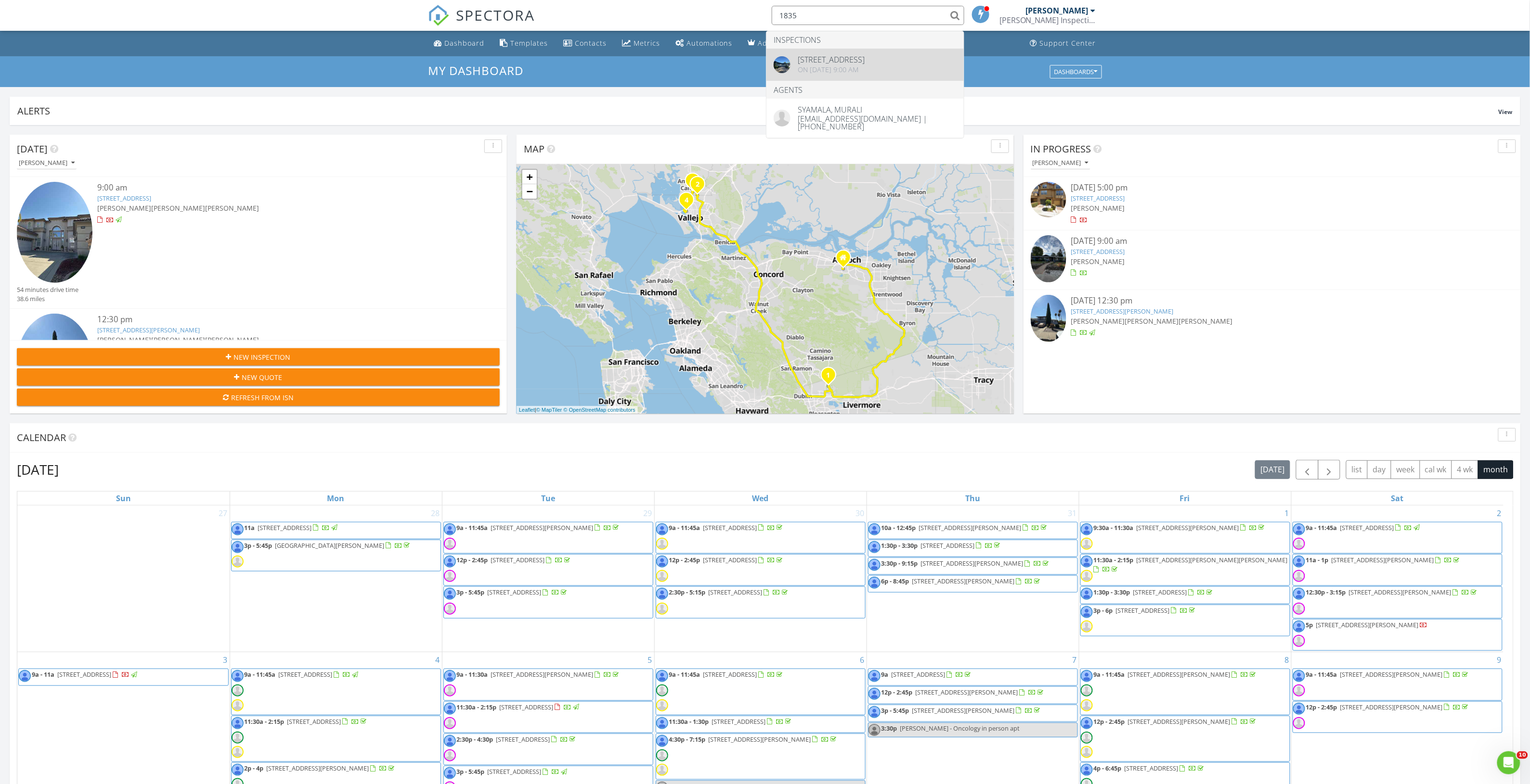
type input "1835"
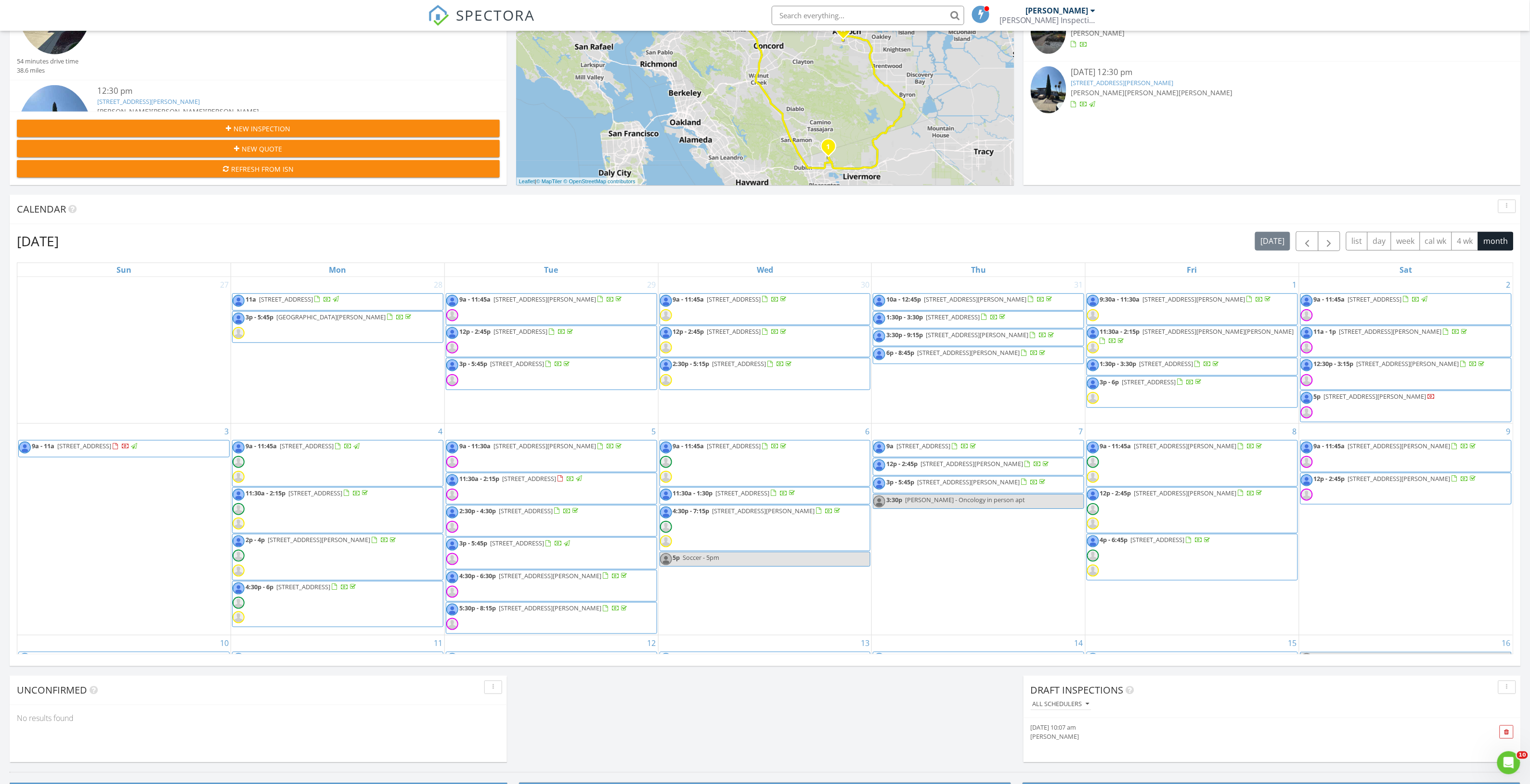
scroll to position [241, 0]
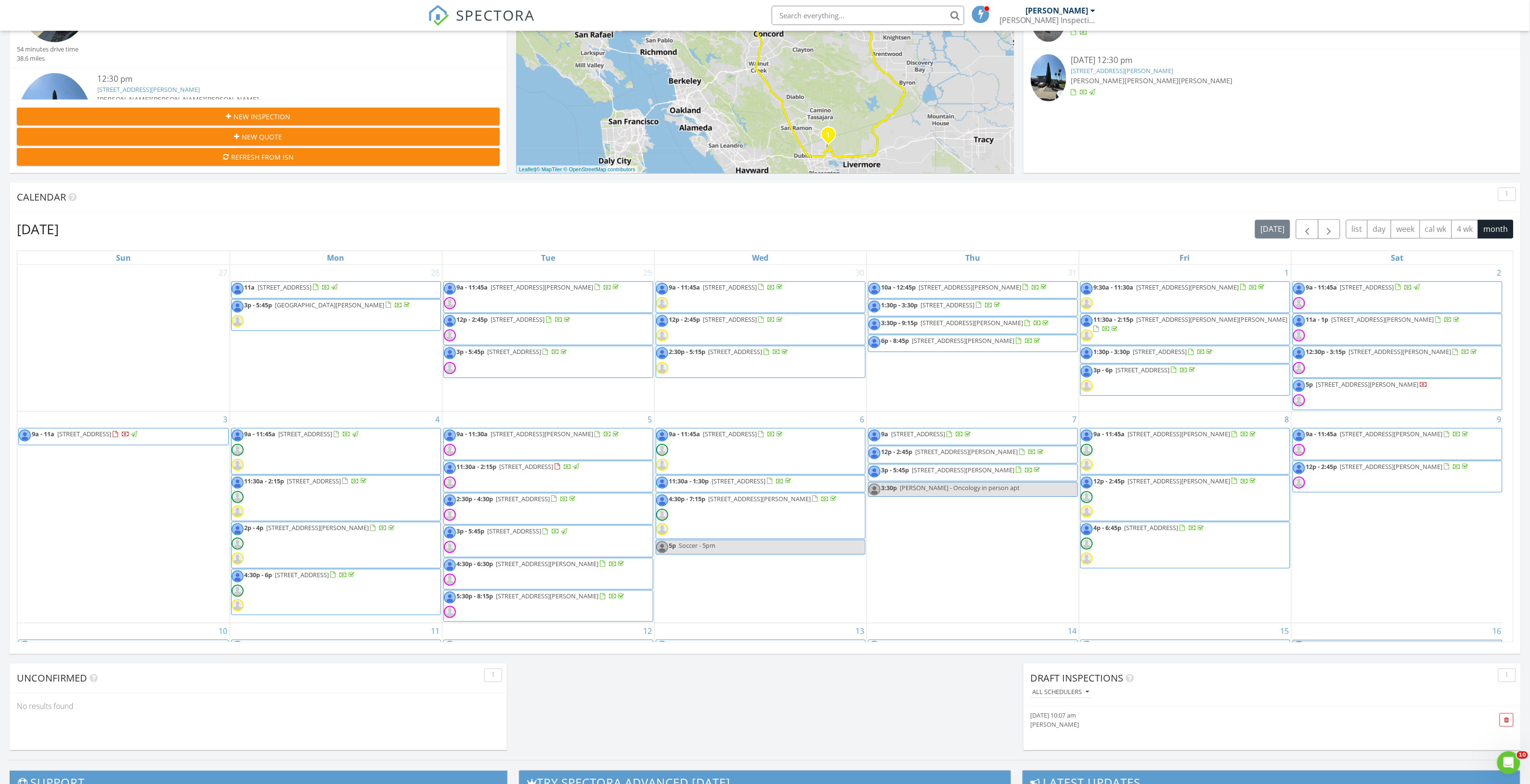
click at [1298, 189] on div "Calendar" at bounding box center [765, 197] width 1511 height 29
click at [1505, 229] on button "month" at bounding box center [1496, 229] width 36 height 19
click at [1335, 227] on button "button" at bounding box center [1329, 229] width 23 height 20
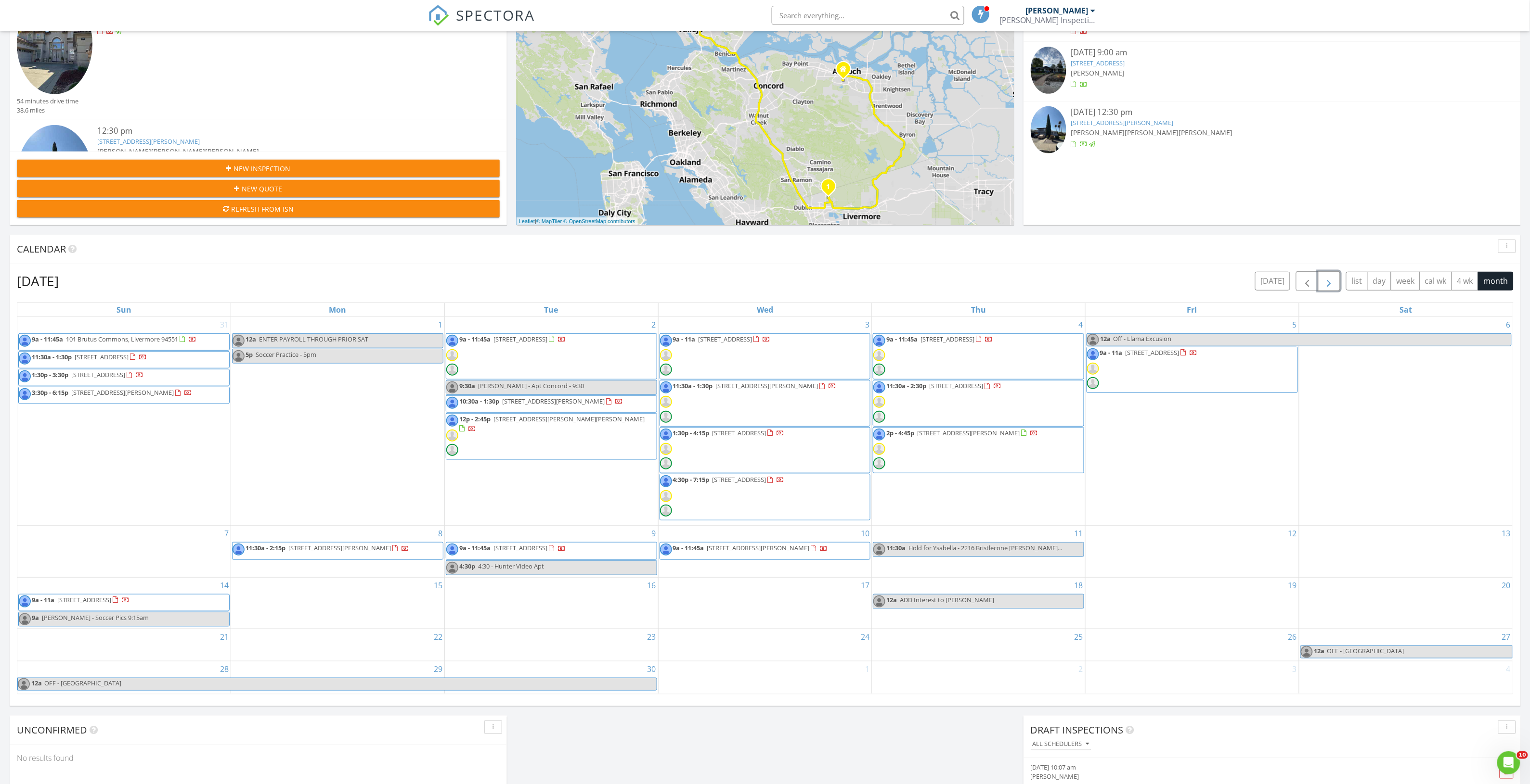
scroll to position [0, 0]
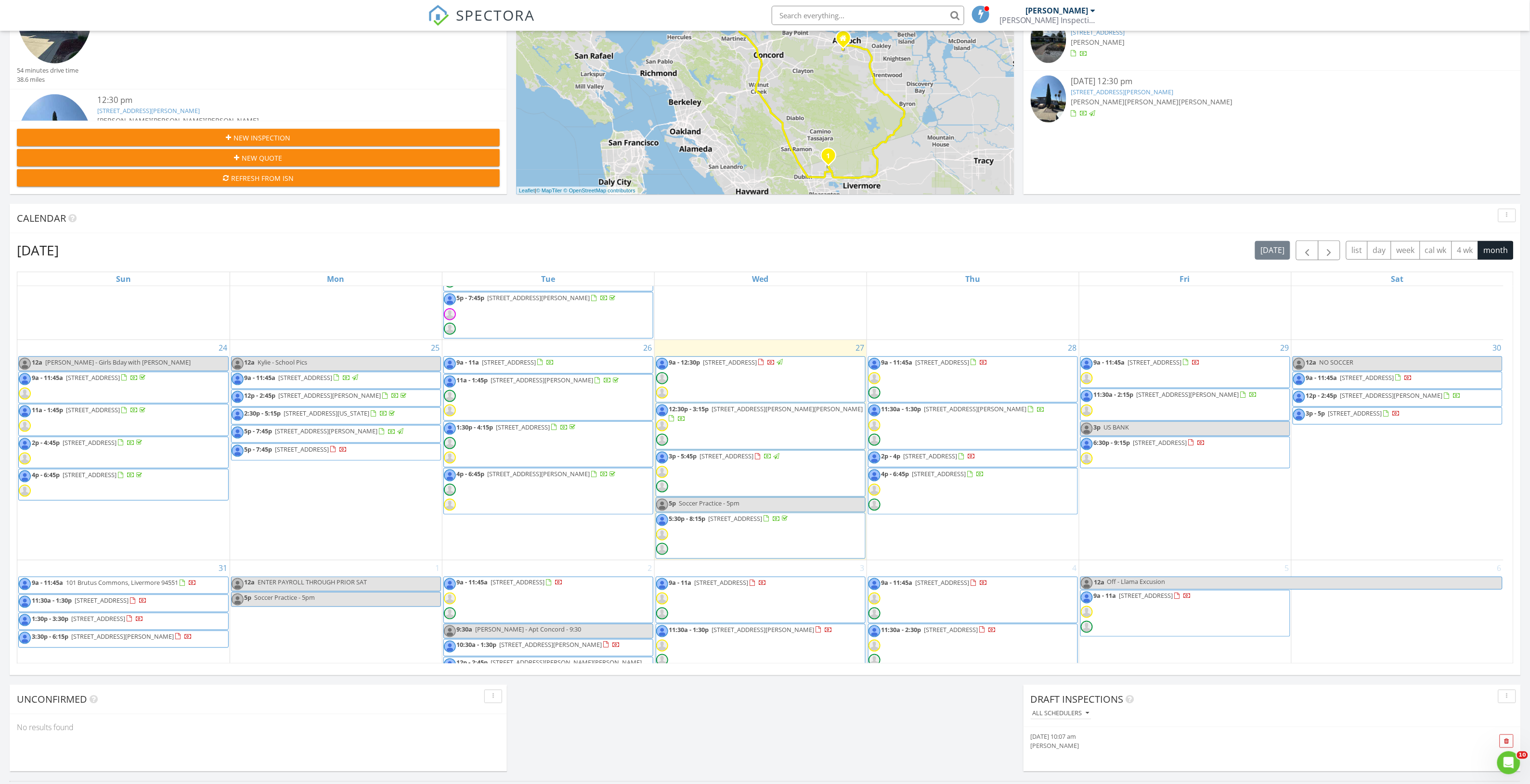
scroll to position [241, 0]
